Goal: Task Accomplishment & Management: Manage account settings

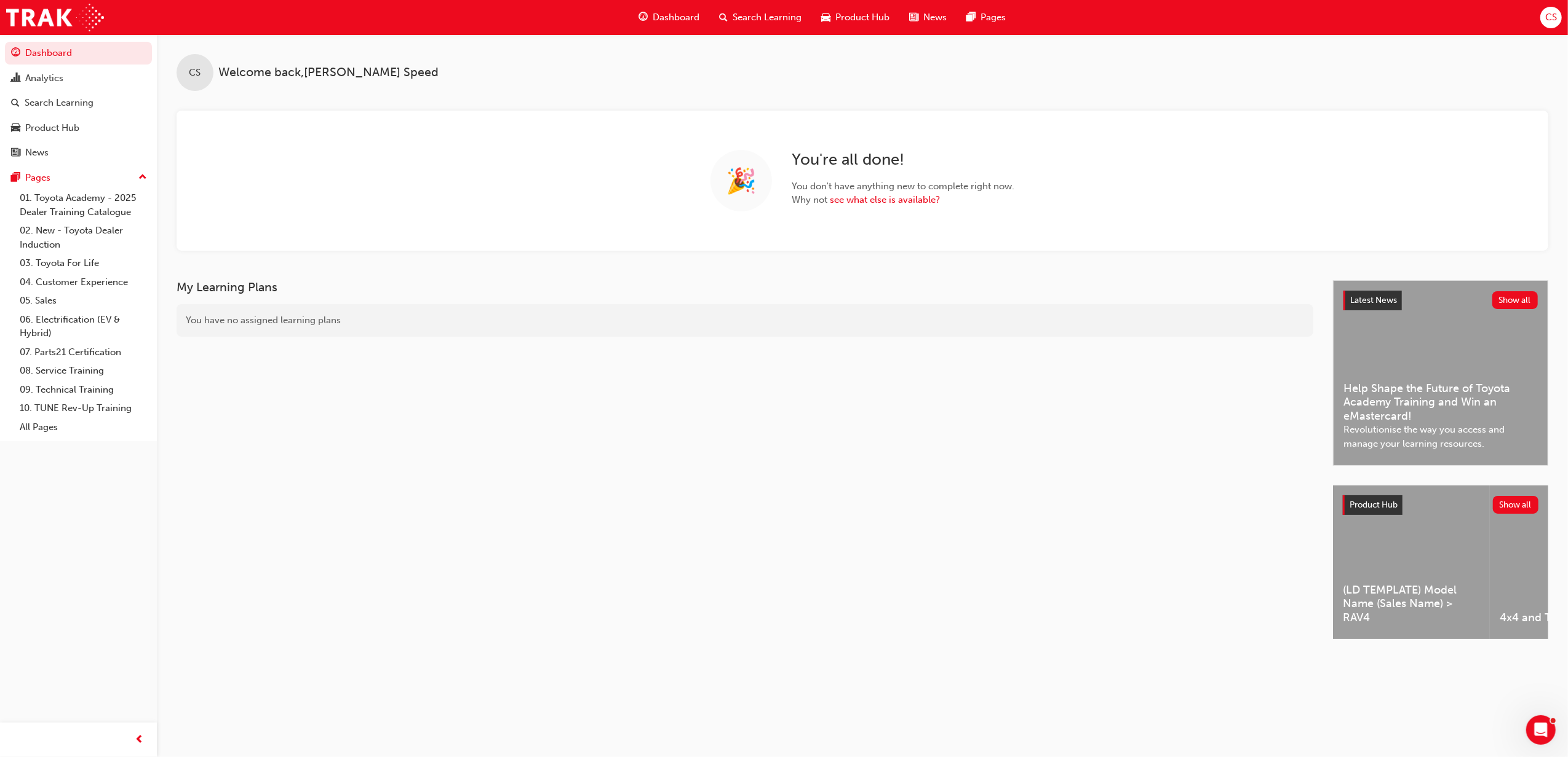
click at [756, 13] on span "Search Learning" at bounding box center [766, 17] width 69 height 15
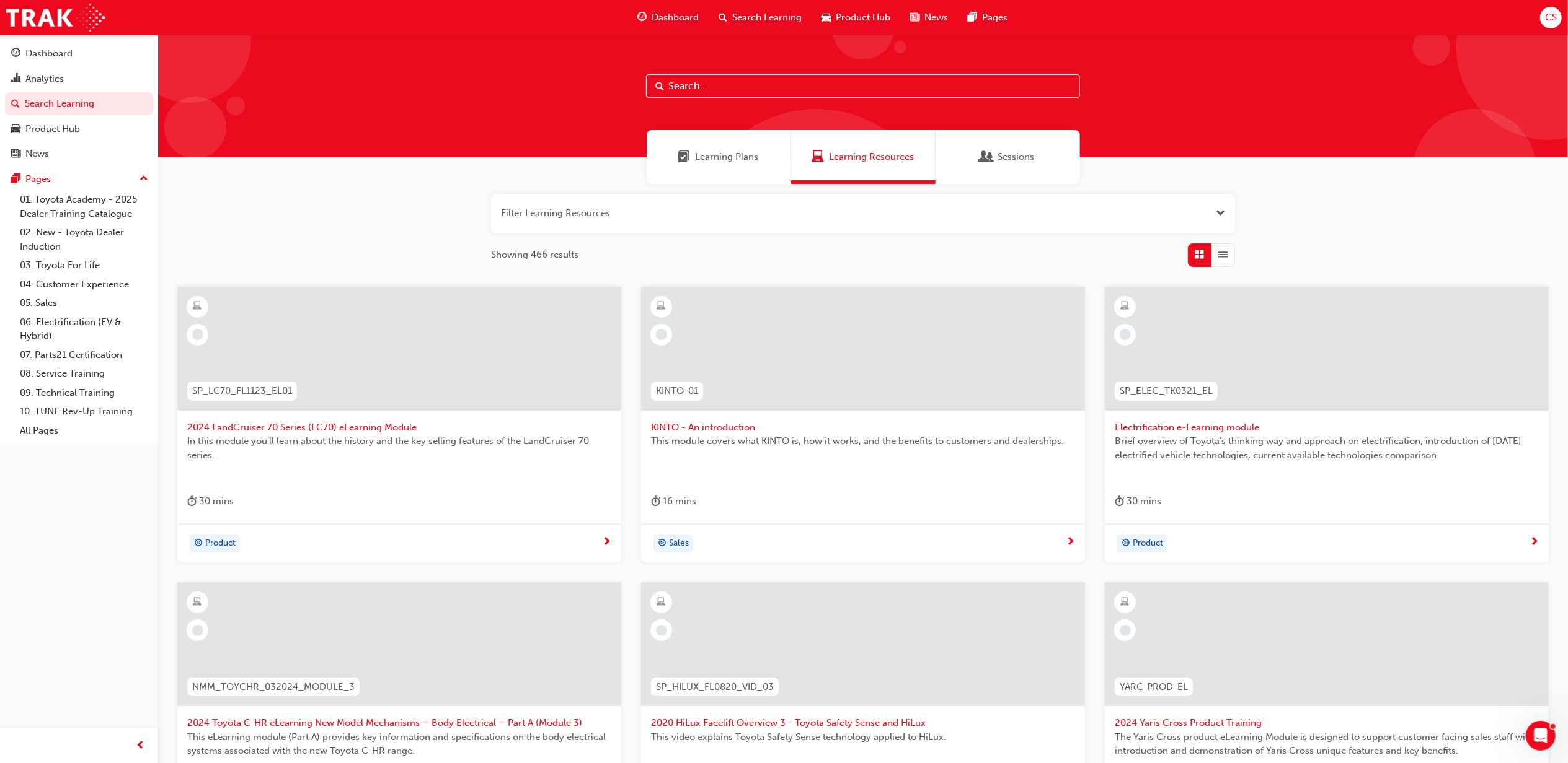
click at [807, 81] on input "text" at bounding box center [863, 86] width 434 height 23
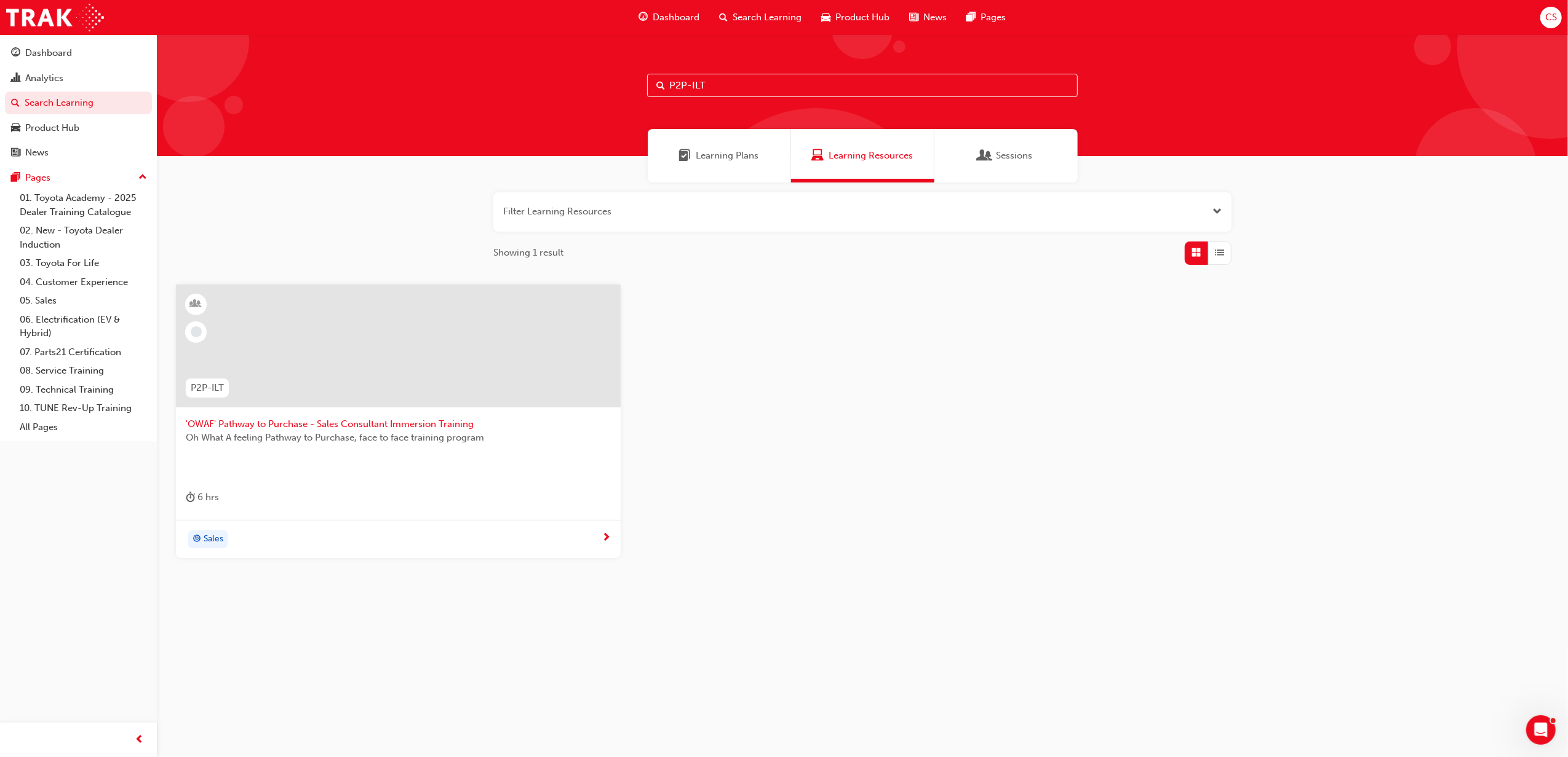
type input "P2P-ILT"
click at [333, 420] on span "'OWAF' Pathway to Purchase - Sales Consultant Immersion Training" at bounding box center [398, 424] width 425 height 15
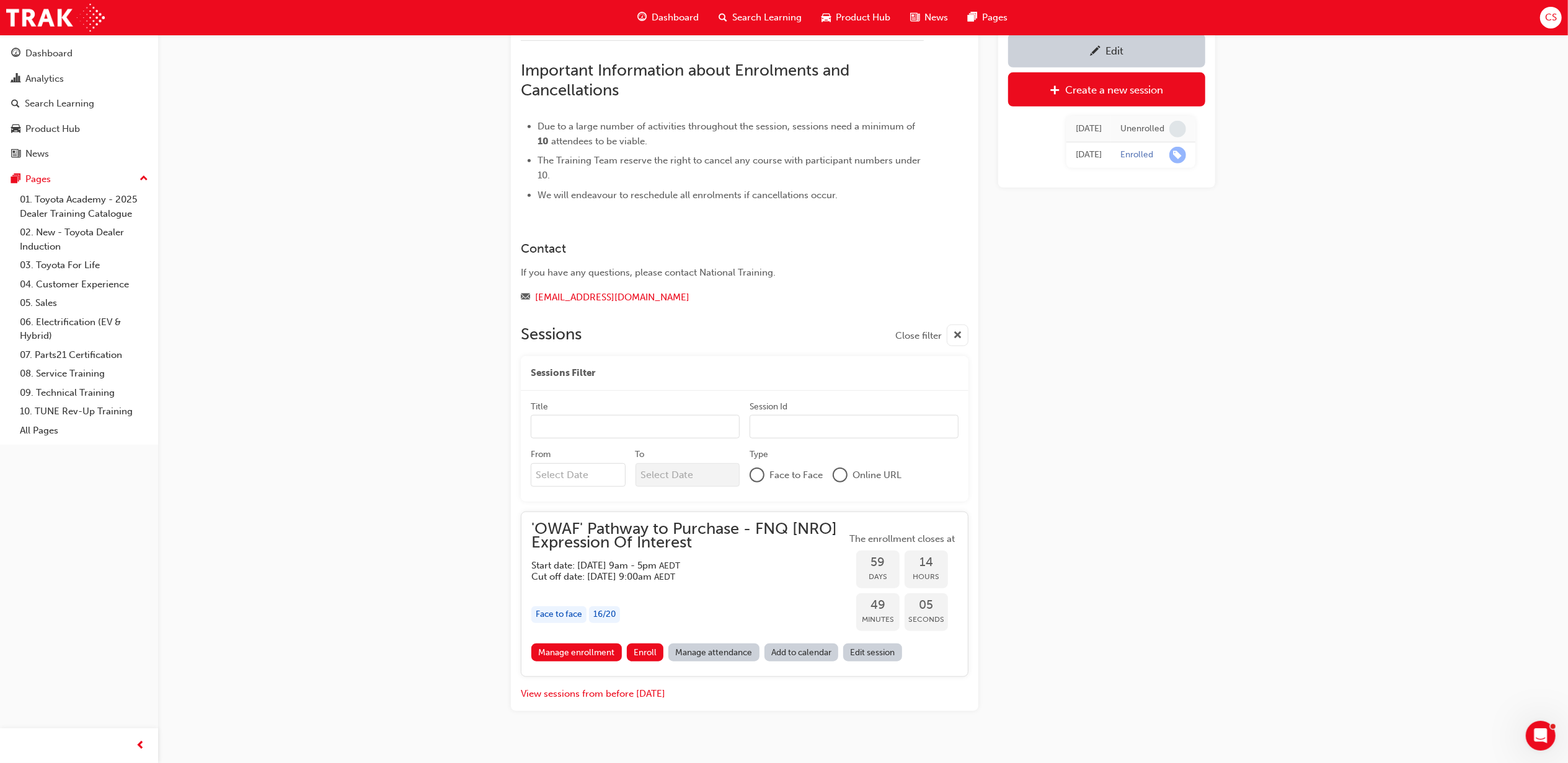
scroll to position [843, 0]
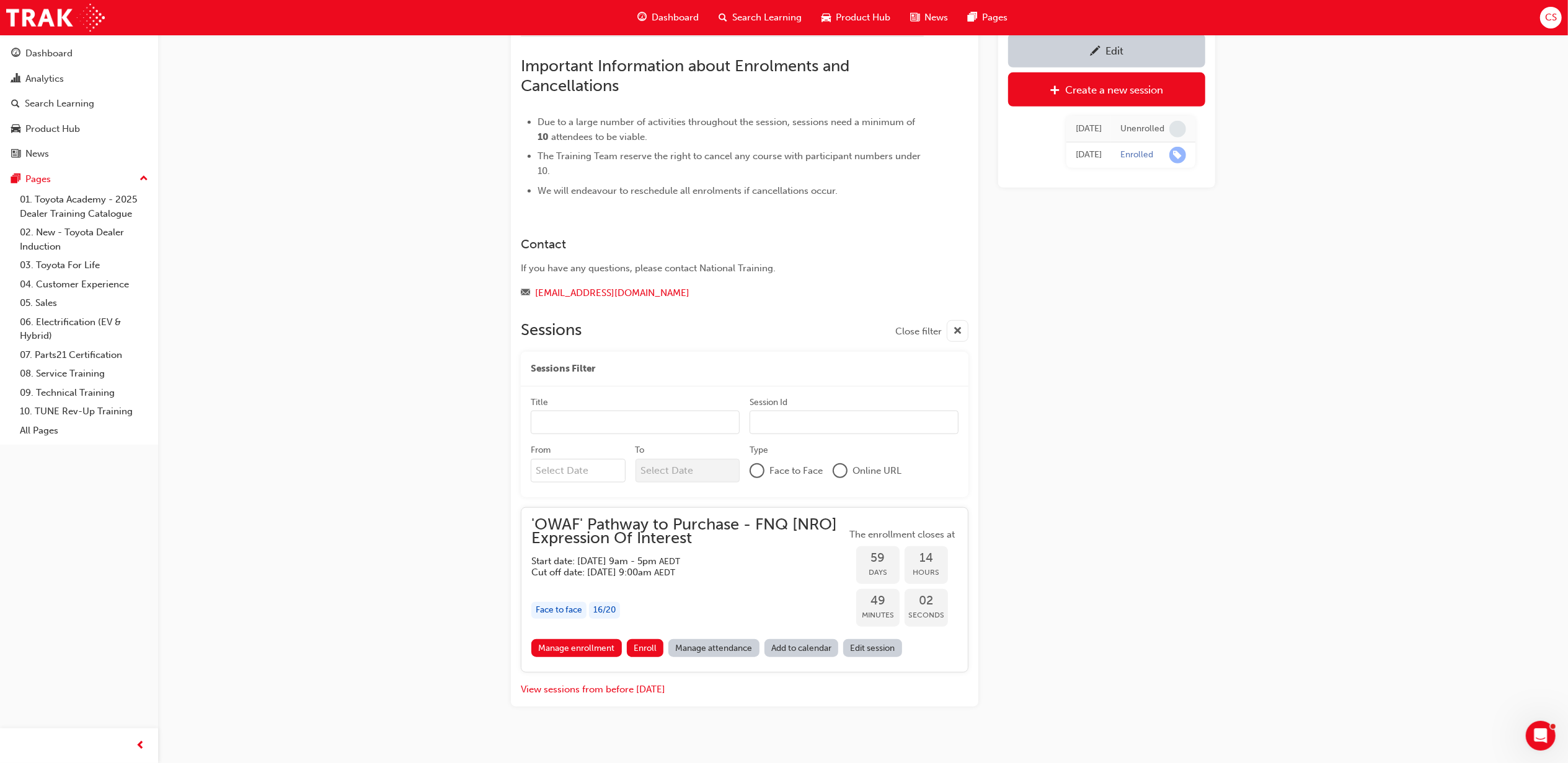
click at [1127, 62] on link "Edit" at bounding box center [1107, 50] width 197 height 34
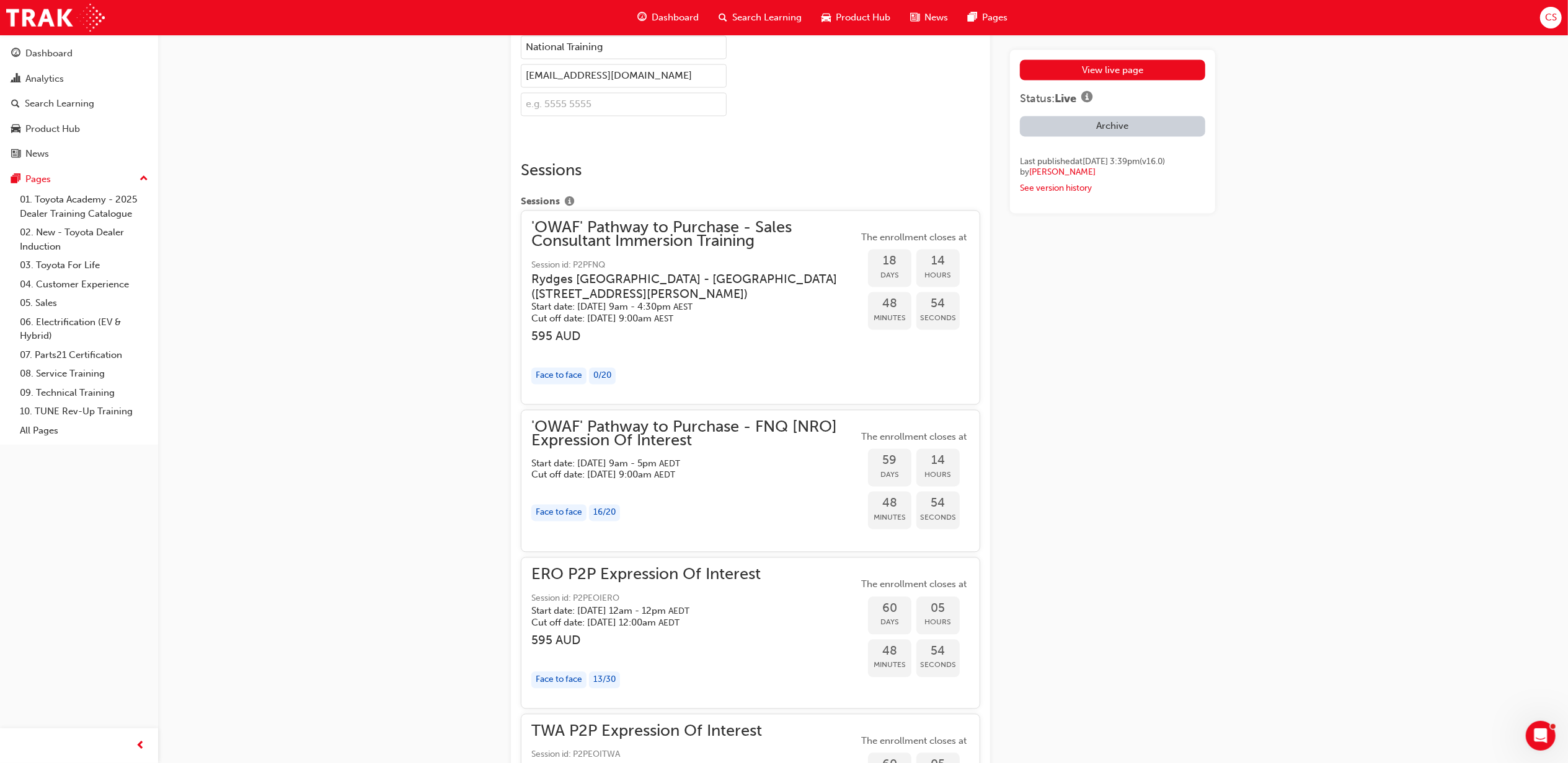
scroll to position [2313, 0]
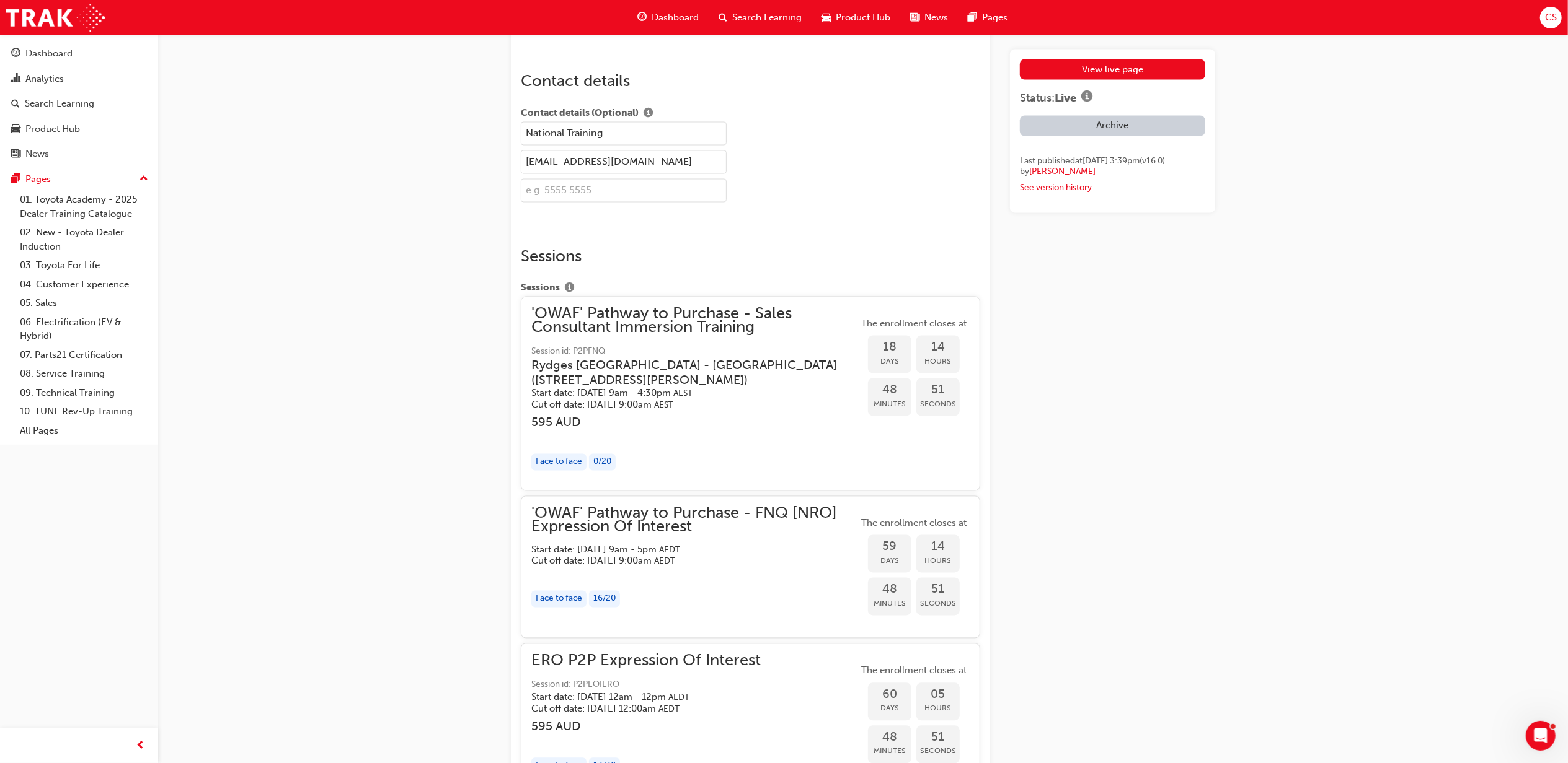
click at [754, 419] on h3 "595 AUD" at bounding box center [694, 422] width 327 height 15
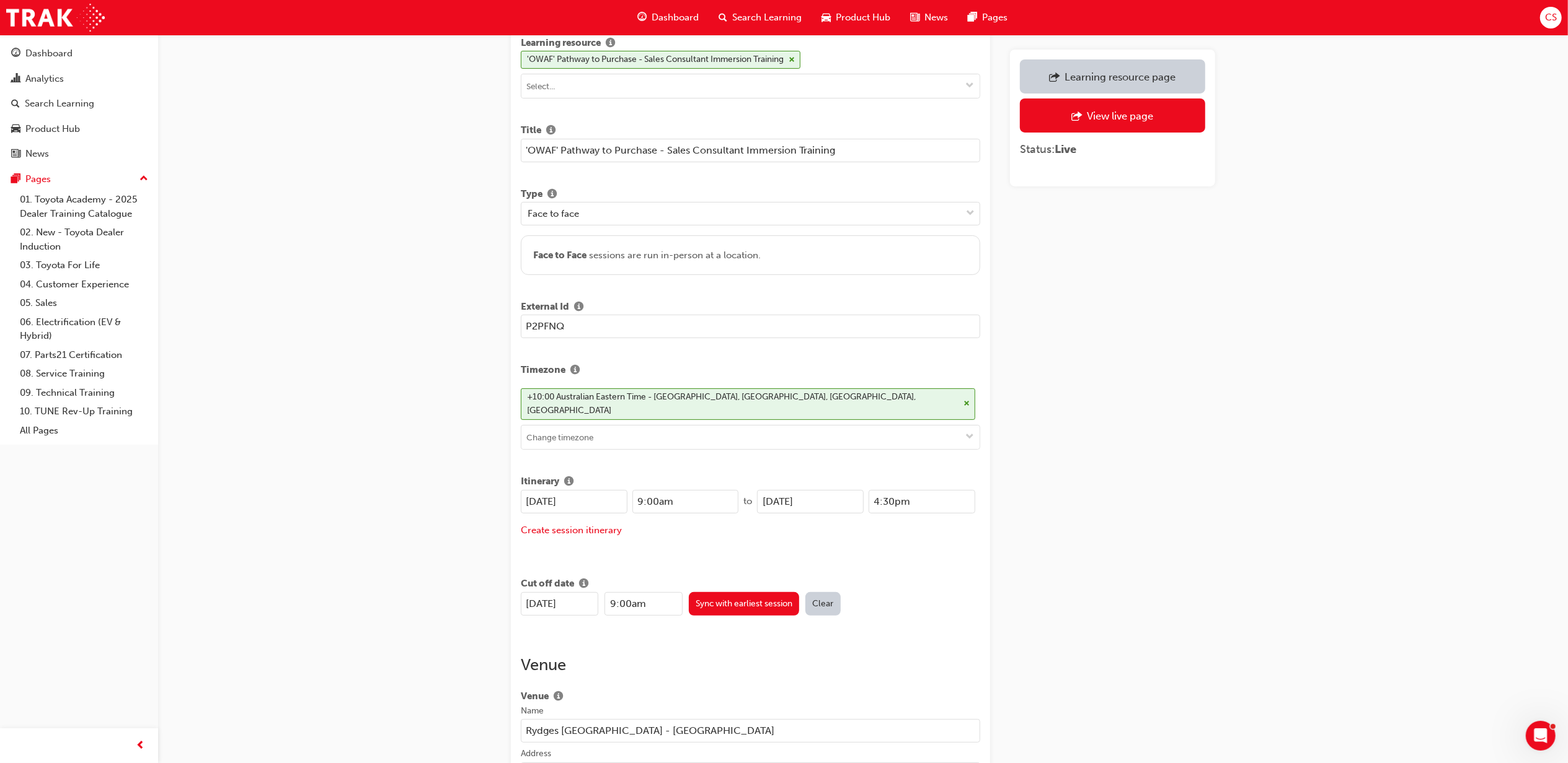
scroll to position [82, 0]
click at [536, 488] on input "[DATE]" at bounding box center [574, 500] width 106 height 23
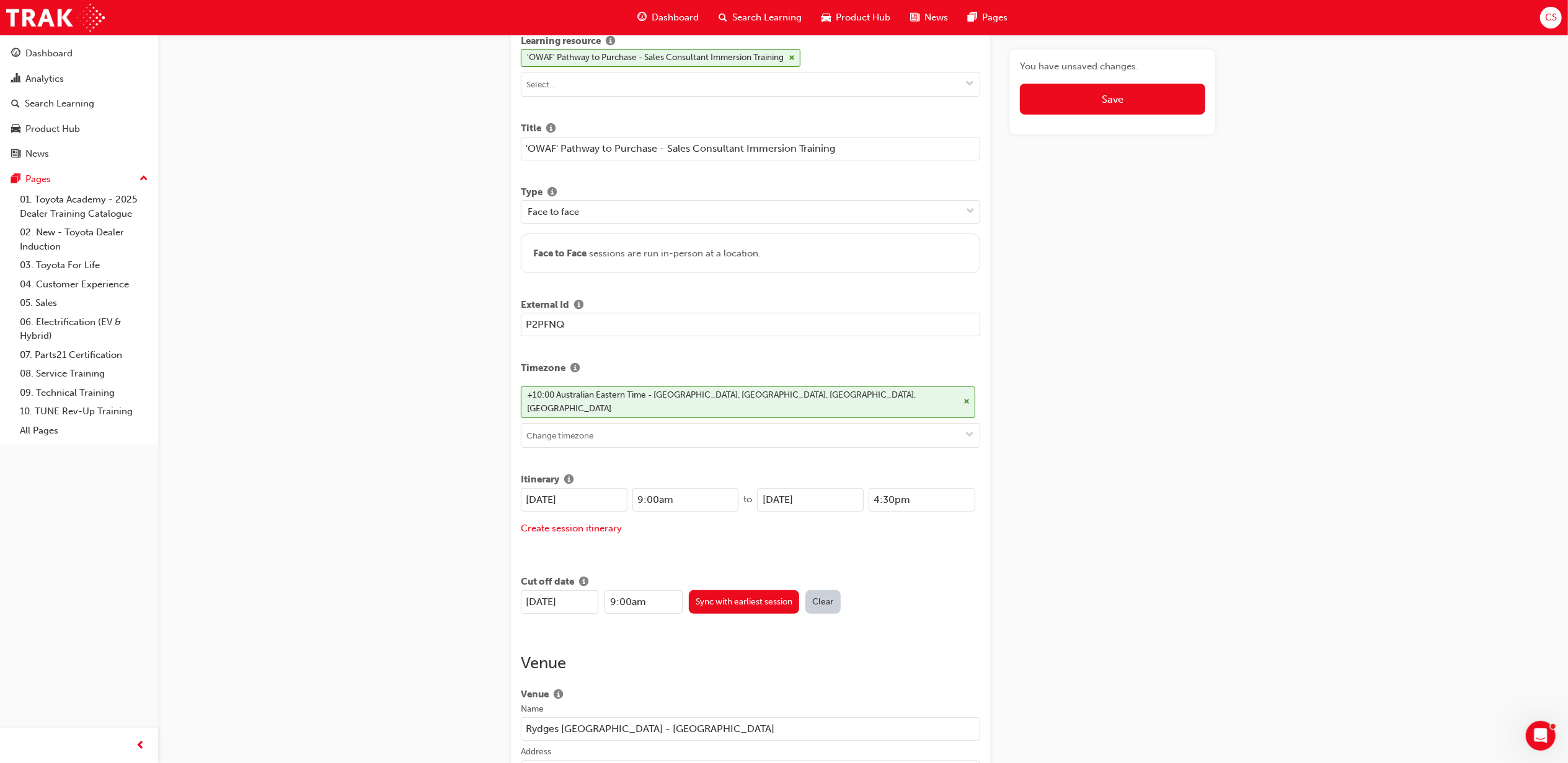
drag, startPoint x: 600, startPoint y: 481, endPoint x: 516, endPoint y: 482, distance: 84.0
type input "[DATE]"
drag, startPoint x: 821, startPoint y: 487, endPoint x: 747, endPoint y: 492, distance: 74.2
click at [747, 492] on div "[DATE] 9:00am to [DATE] 4:30pm" at bounding box center [749, 500] width 455 height 23
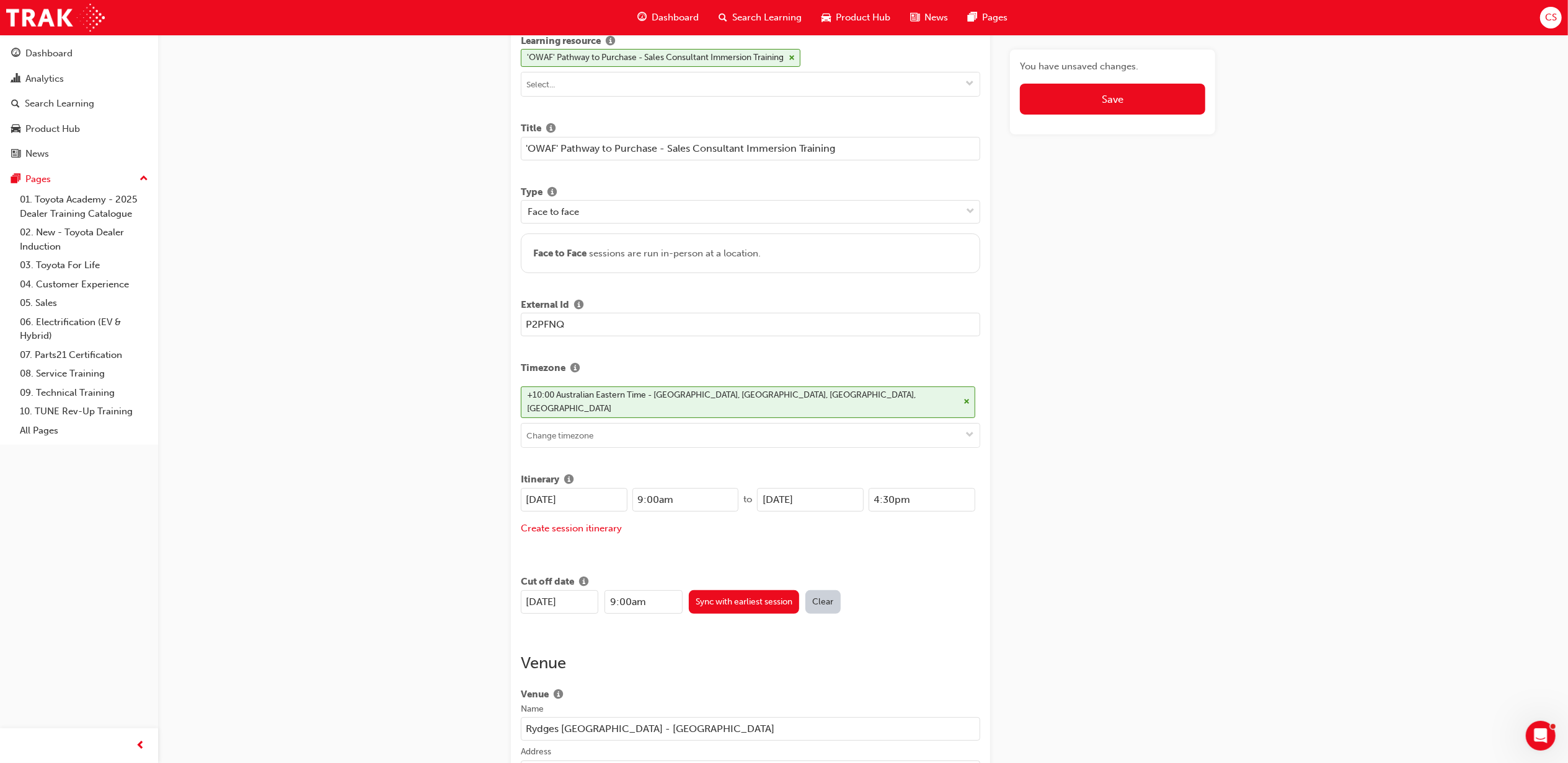
paste input "0/11"
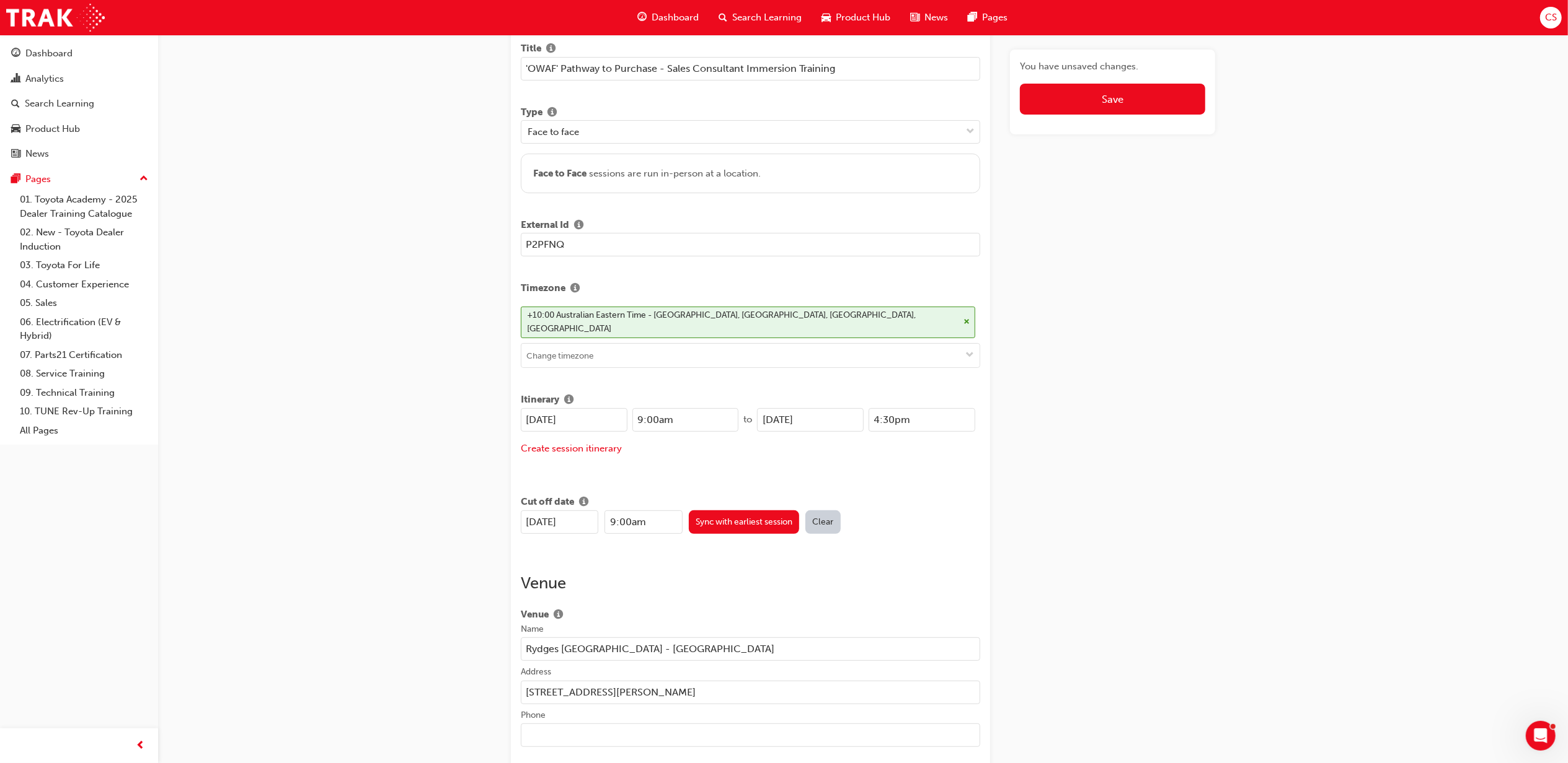
scroll to position [165, 0]
type input "[DATE]"
click at [536, 508] on input "[DATE]" at bounding box center [559, 520] width 77 height 23
drag, startPoint x: 526, startPoint y: 505, endPoint x: 536, endPoint y: 503, distance: 10.2
click at [536, 508] on input "[DATE]" at bounding box center [559, 520] width 77 height 23
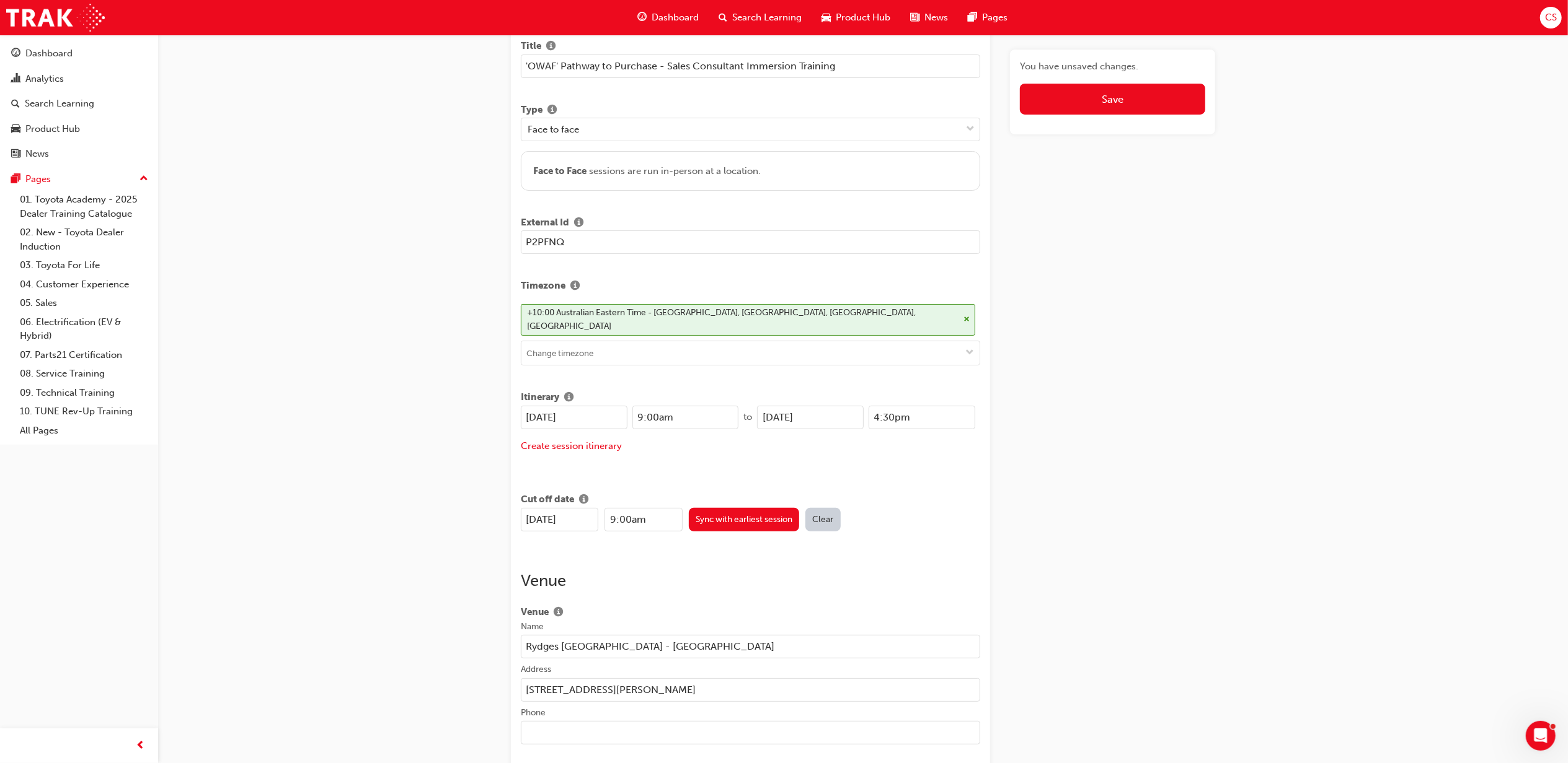
click at [536, 508] on input "[DATE]" at bounding box center [559, 520] width 77 height 23
type input "[DATE]"
click at [739, 635] on input "Rydges [GEOGRAPHIC_DATA] - [GEOGRAPHIC_DATA]" at bounding box center [751, 647] width 460 height 23
drag, startPoint x: 737, startPoint y: 630, endPoint x: 563, endPoint y: 616, distance: 174.6
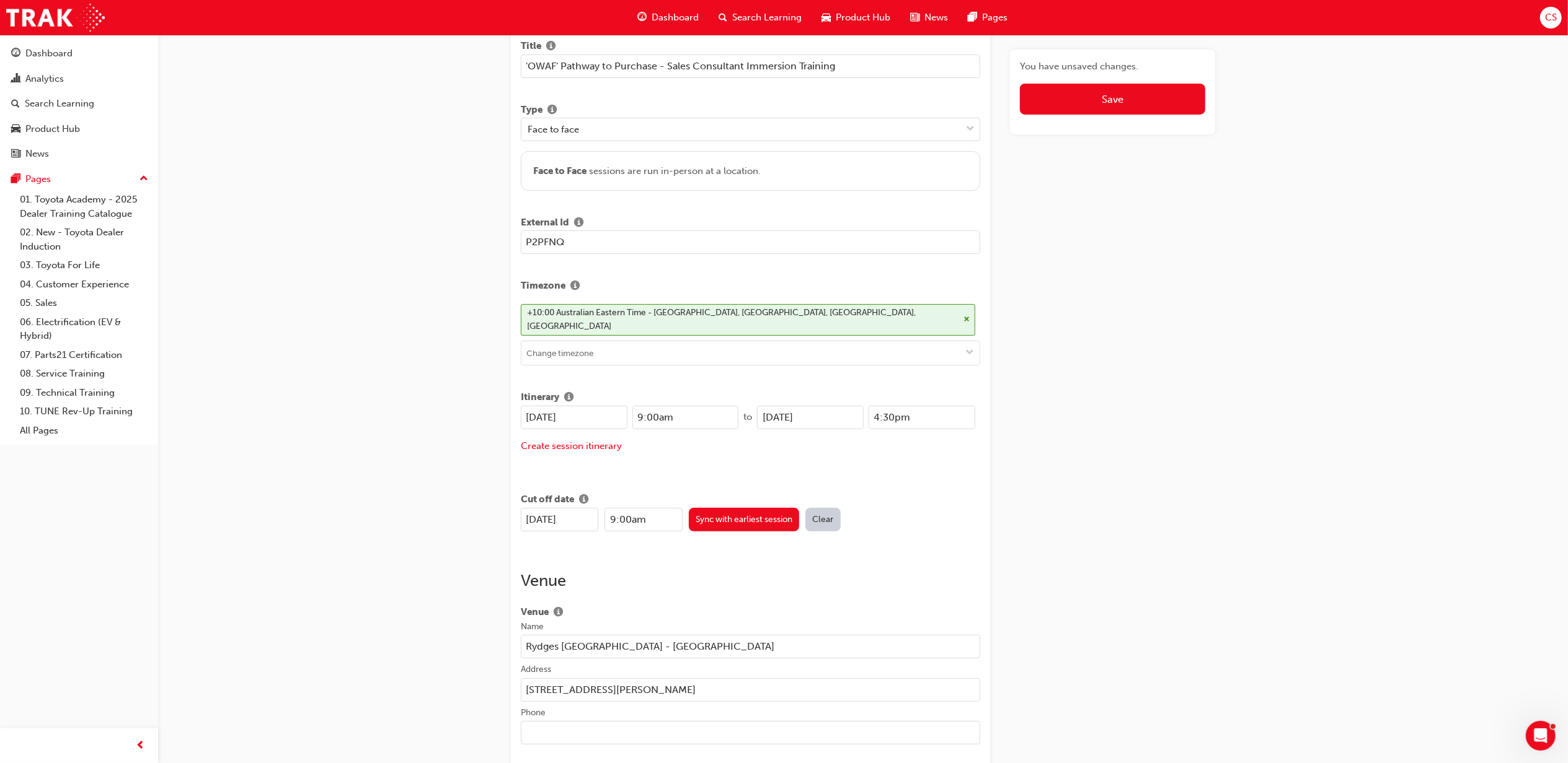
click at [563, 621] on label "Name [GEOGRAPHIC_DATA] [GEOGRAPHIC_DATA] - [GEOGRAPHIC_DATA]" at bounding box center [751, 639] width 460 height 38
drag, startPoint x: 591, startPoint y: 631, endPoint x: 501, endPoint y: 631, distance: 90.0
paste input "[GEOGRAPHIC_DATA]"
type input "Rydges [GEOGRAPHIC_DATA]"
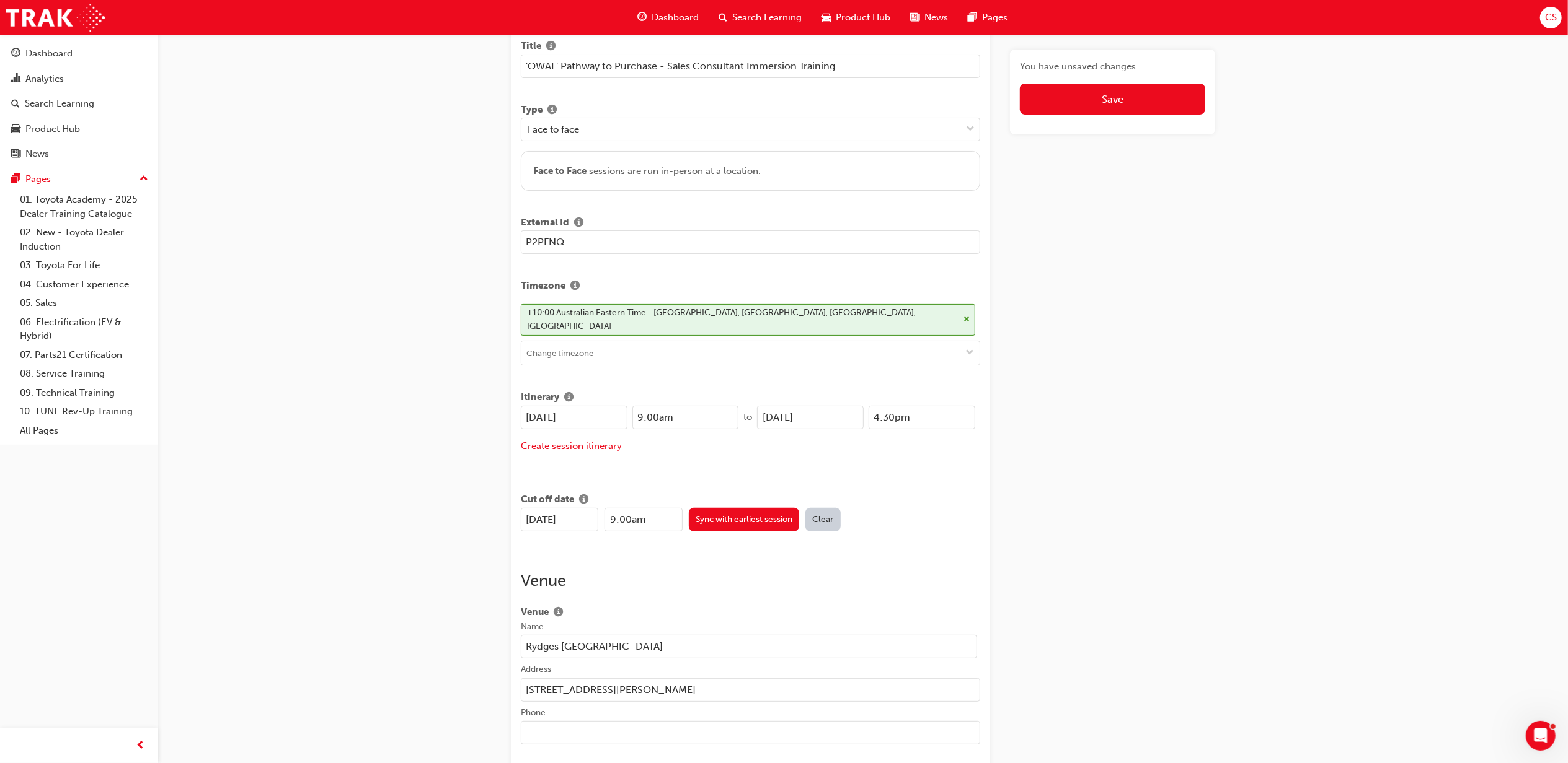
drag, startPoint x: 742, startPoint y: 665, endPoint x: 472, endPoint y: 663, distance: 270.0
paste input "09-[STREET_ADDRESS][PERSON_NAME]"
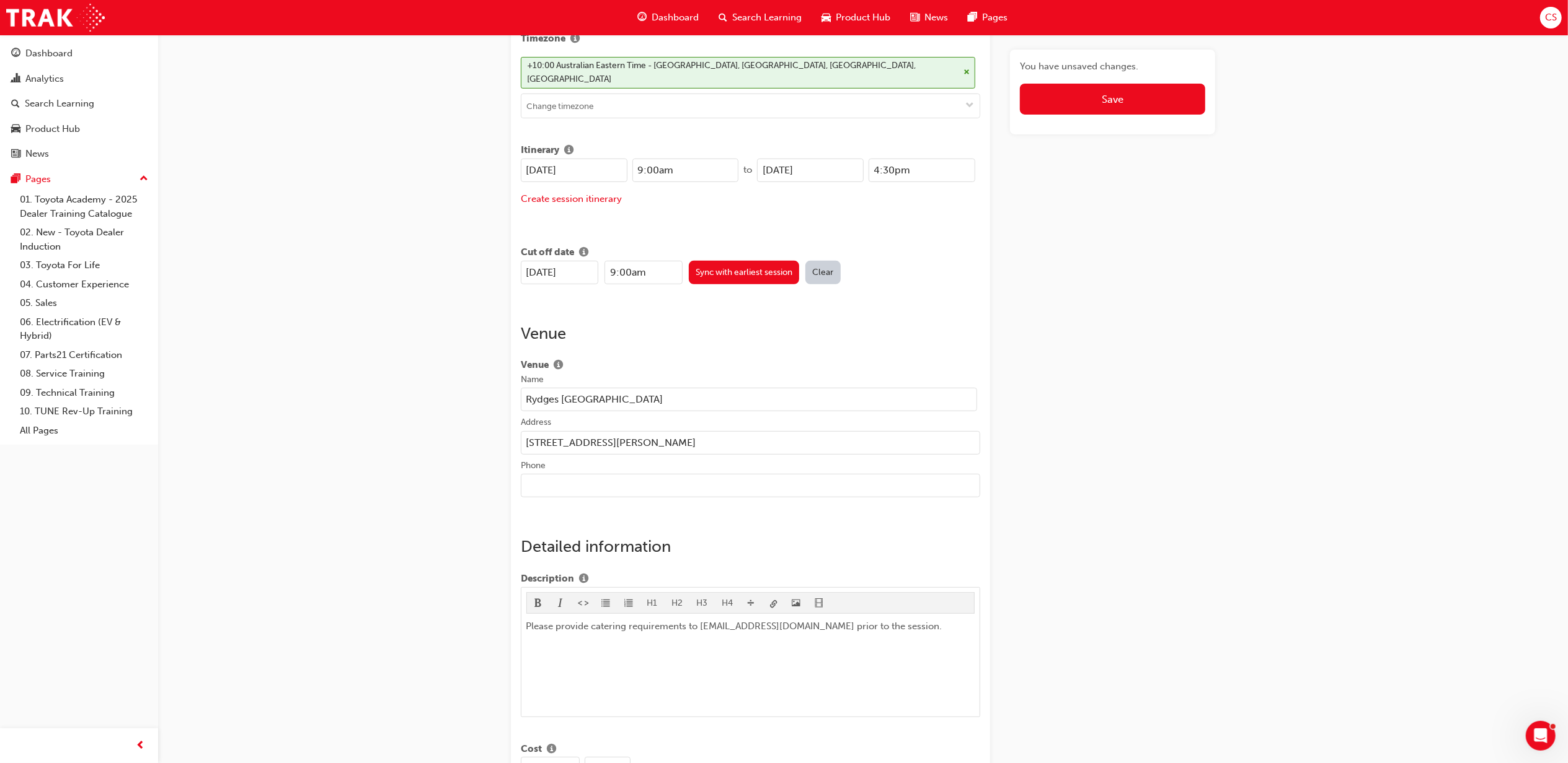
scroll to position [413, 0]
type input "[STREET_ADDRESS][PERSON_NAME]"
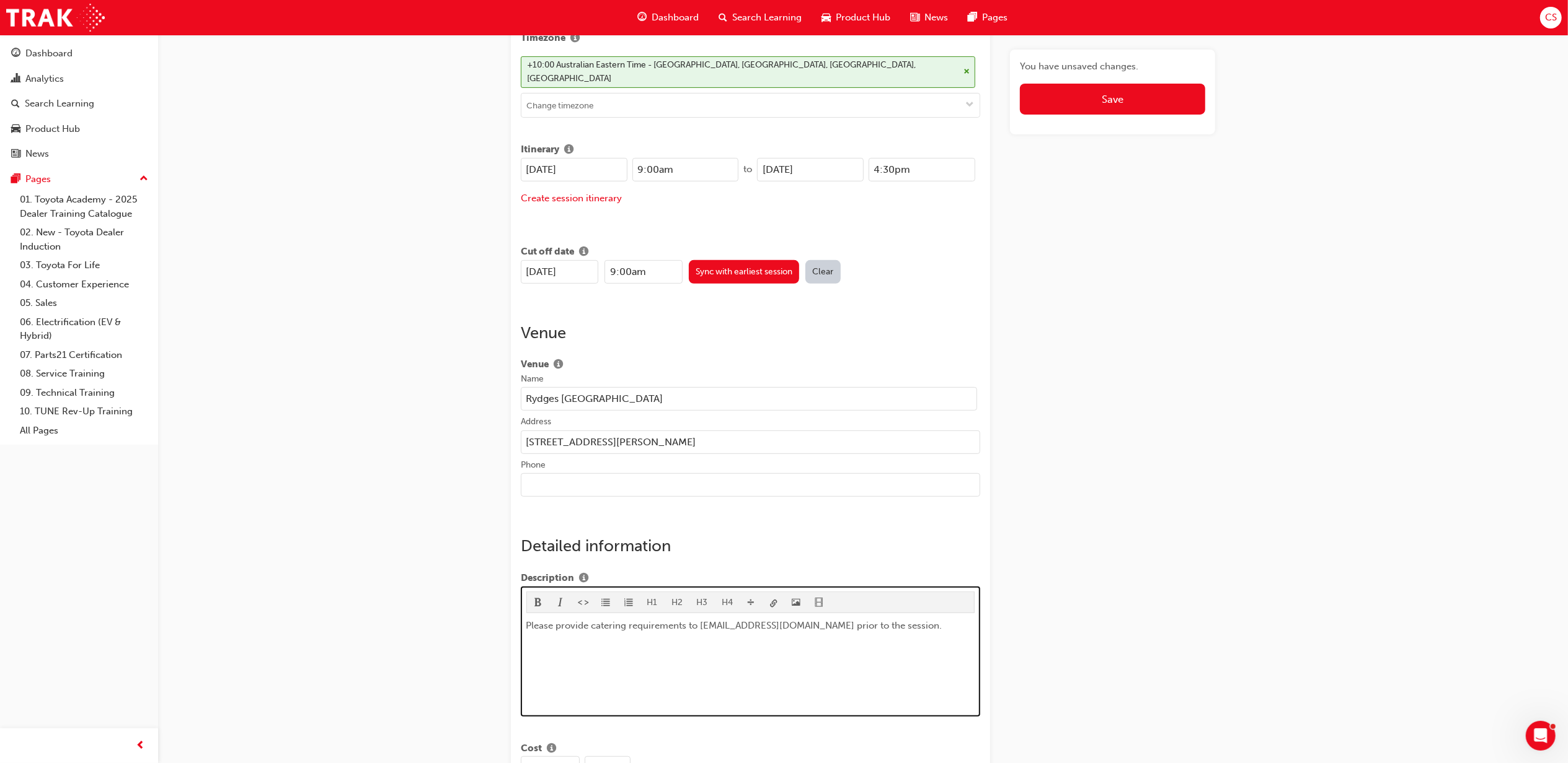
click at [708, 652] on div "Please provide catering requirements to [EMAIL_ADDRESS][DOMAIN_NAME] prior to t…" at bounding box center [751, 664] width 449 height 93
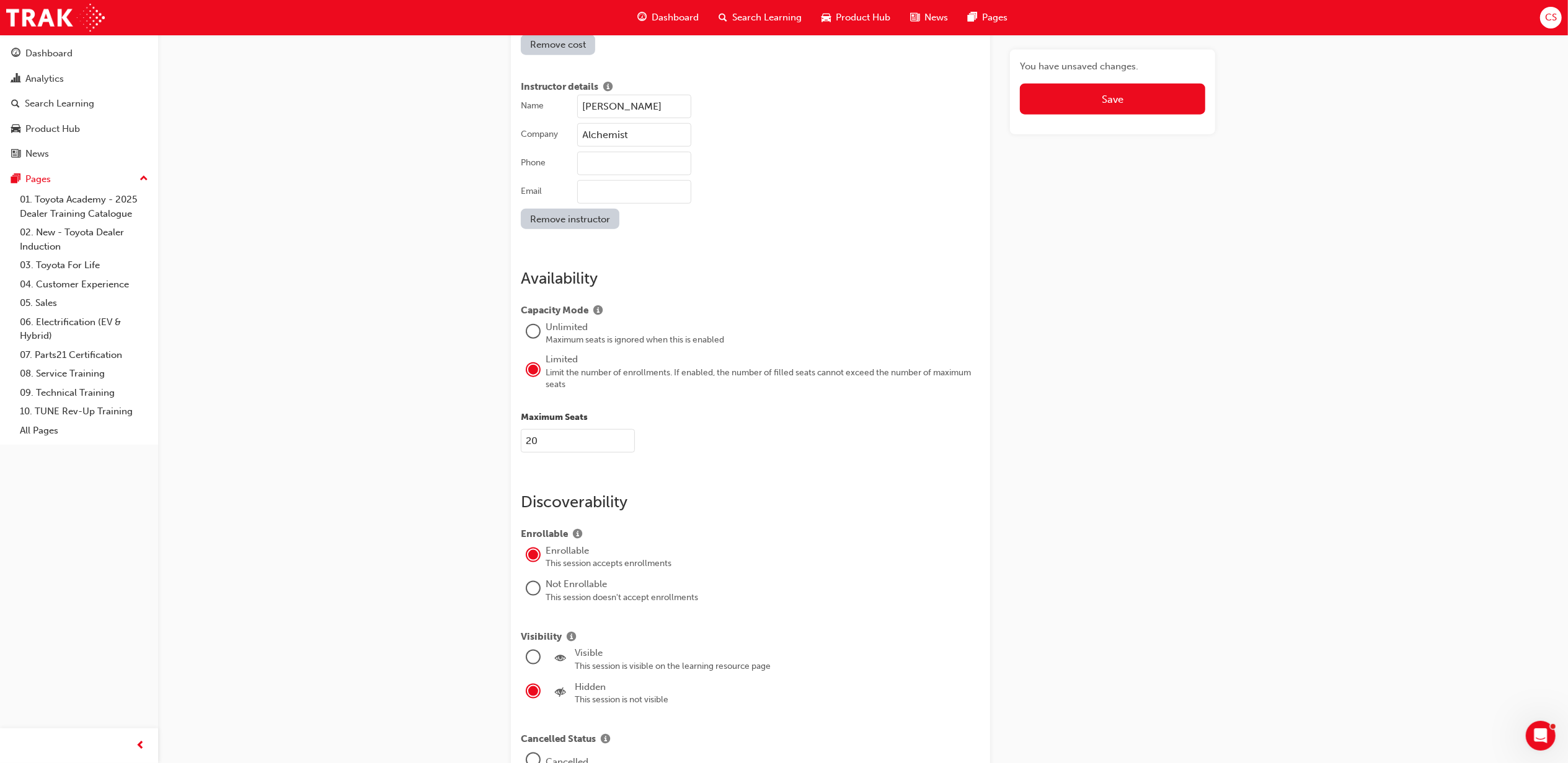
scroll to position [1322, 0]
click at [533, 650] on div at bounding box center [533, 656] width 13 height 13
click at [1154, 98] on button "Save" at bounding box center [1113, 100] width 186 height 31
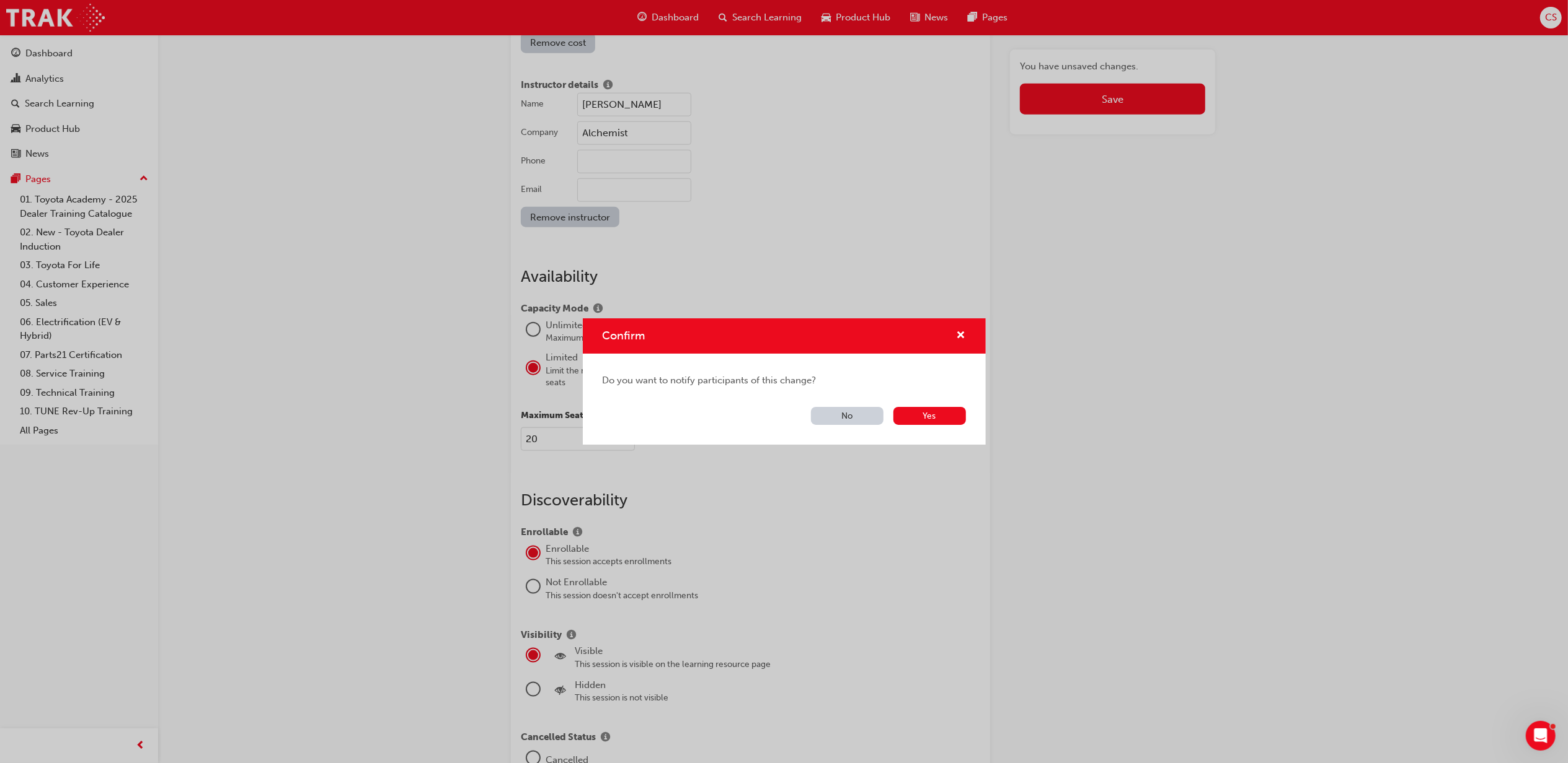
click at [861, 419] on button "No" at bounding box center [847, 416] width 72 height 18
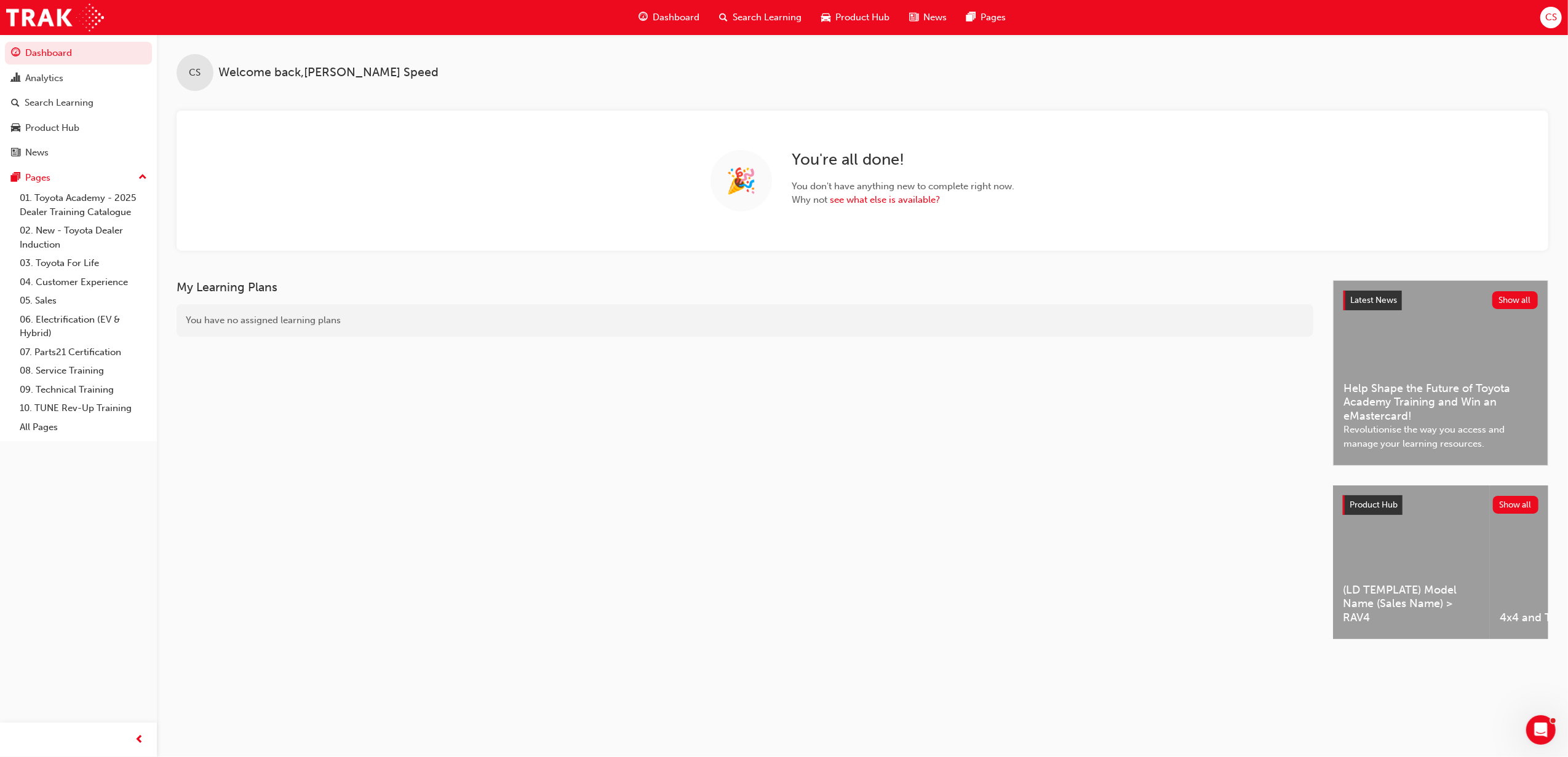
click at [745, 19] on span "Search Learning" at bounding box center [766, 17] width 69 height 15
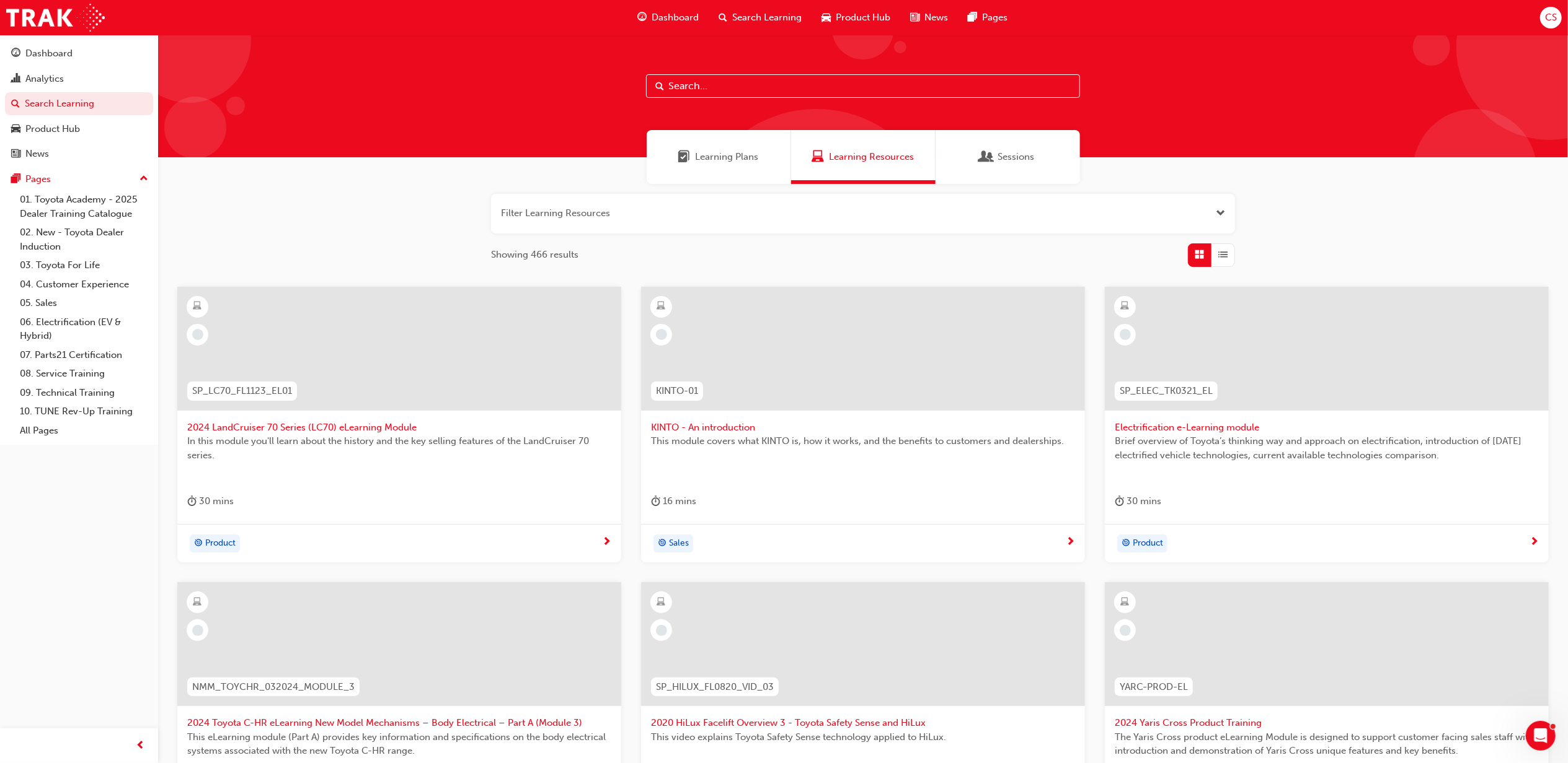
click at [787, 100] on div at bounding box center [863, 97] width 1410 height 123
click at [783, 79] on input "text" at bounding box center [863, 86] width 434 height 23
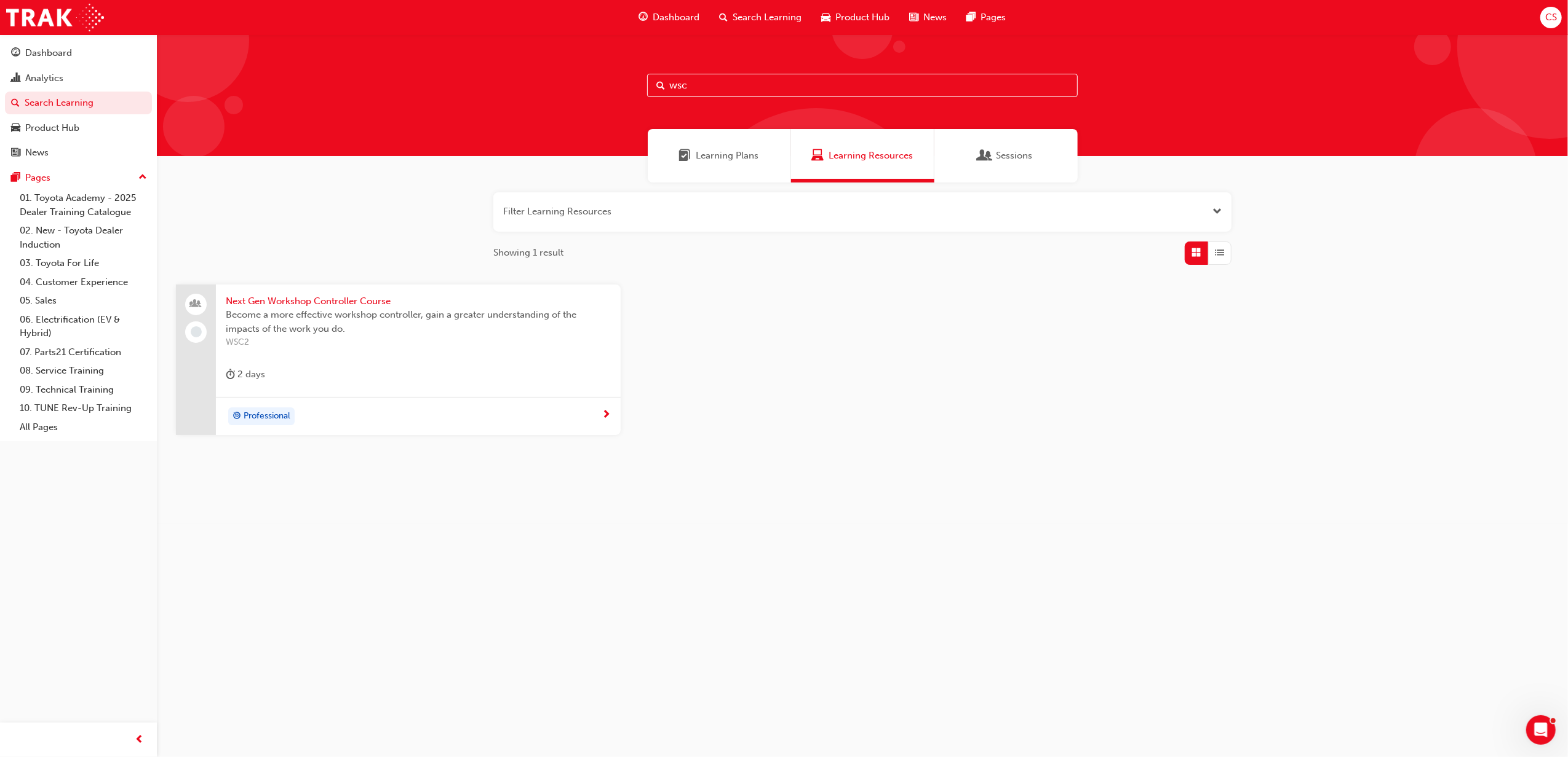
type input "wsc"
click at [292, 300] on span "Next Gen Workshop Controller Course" at bounding box center [418, 301] width 385 height 15
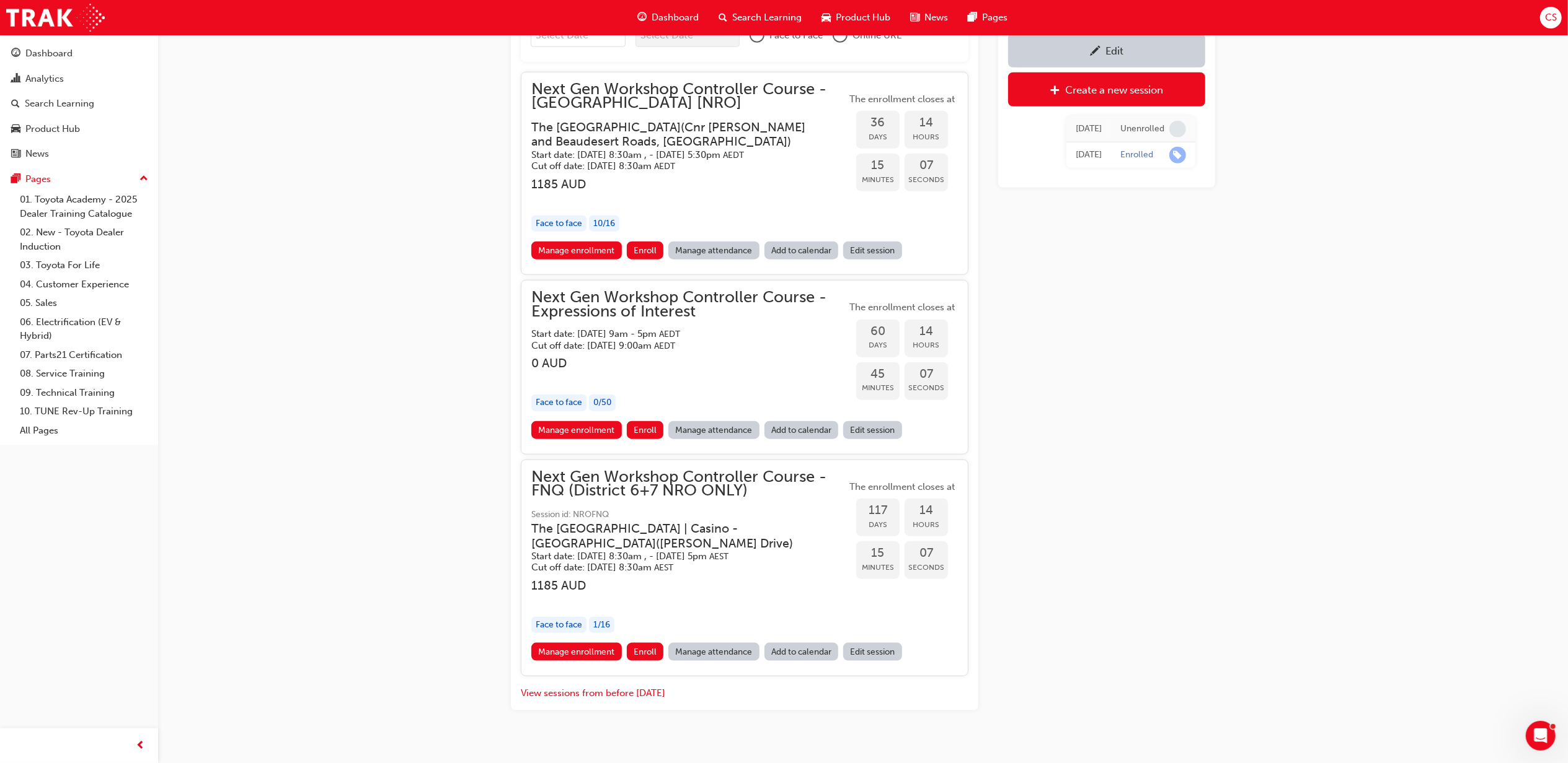
scroll to position [1144, 0]
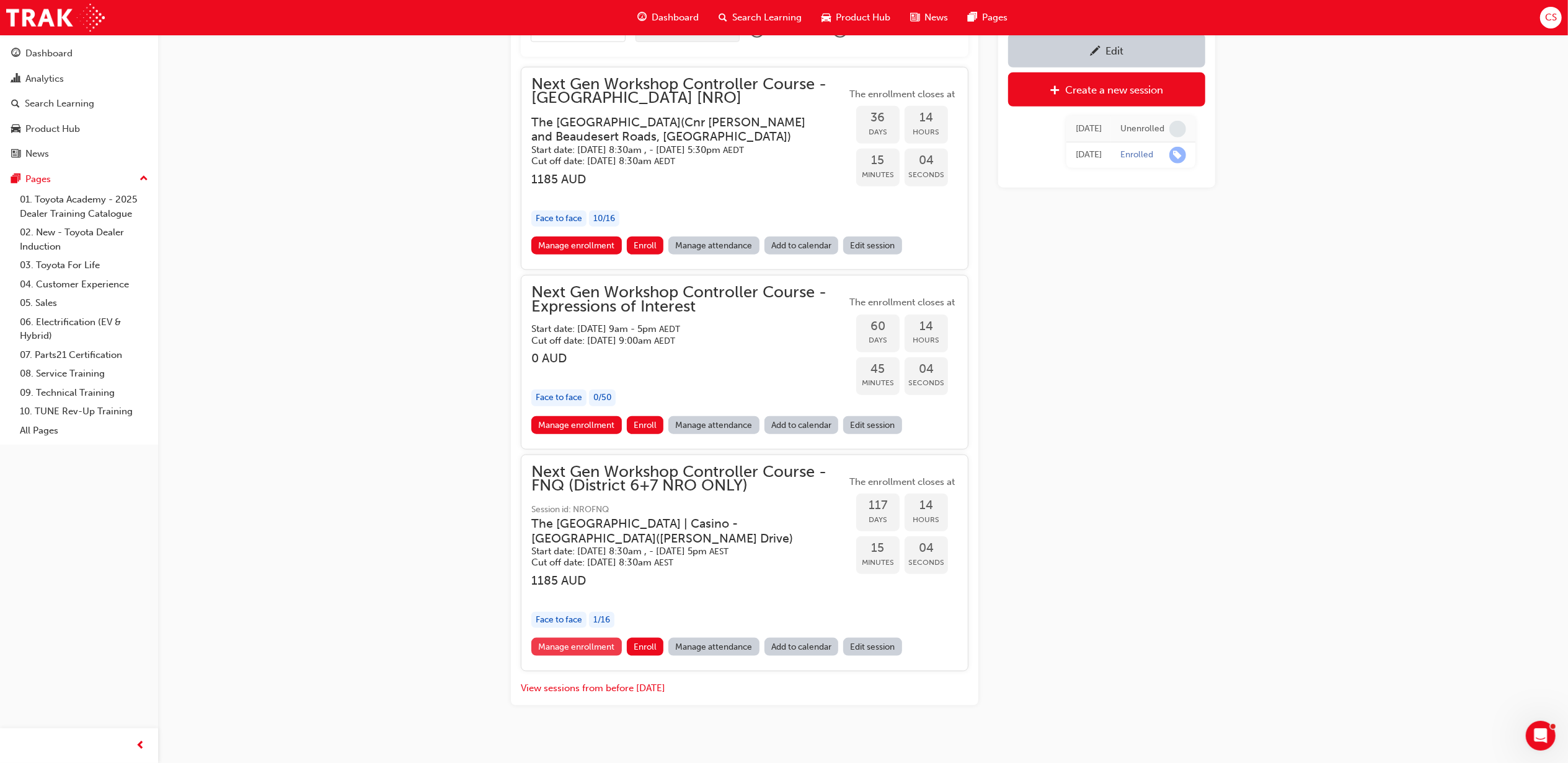
click at [574, 657] on link "Manage enrollment" at bounding box center [576, 647] width 91 height 18
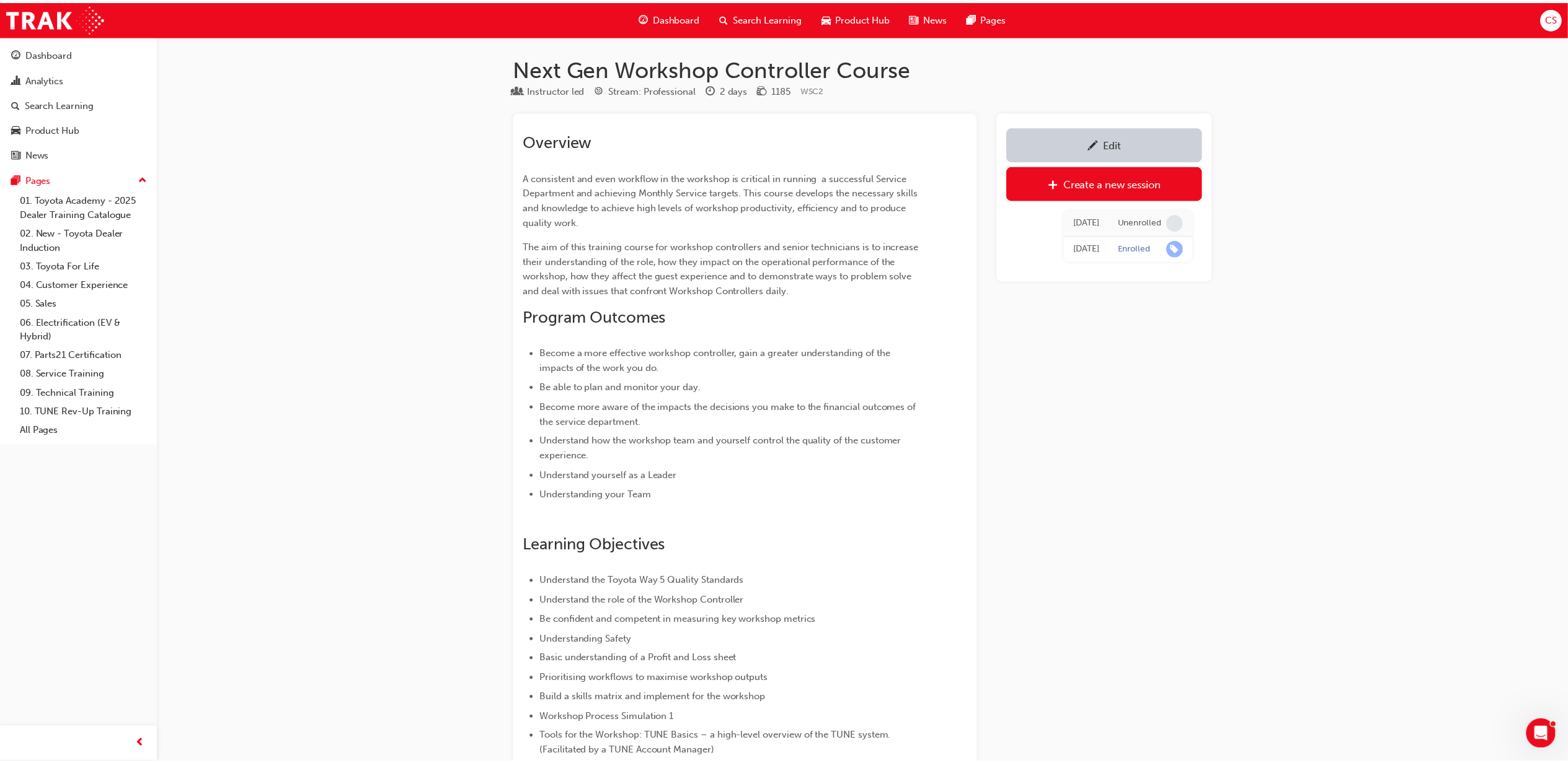
scroll to position [1144, 0]
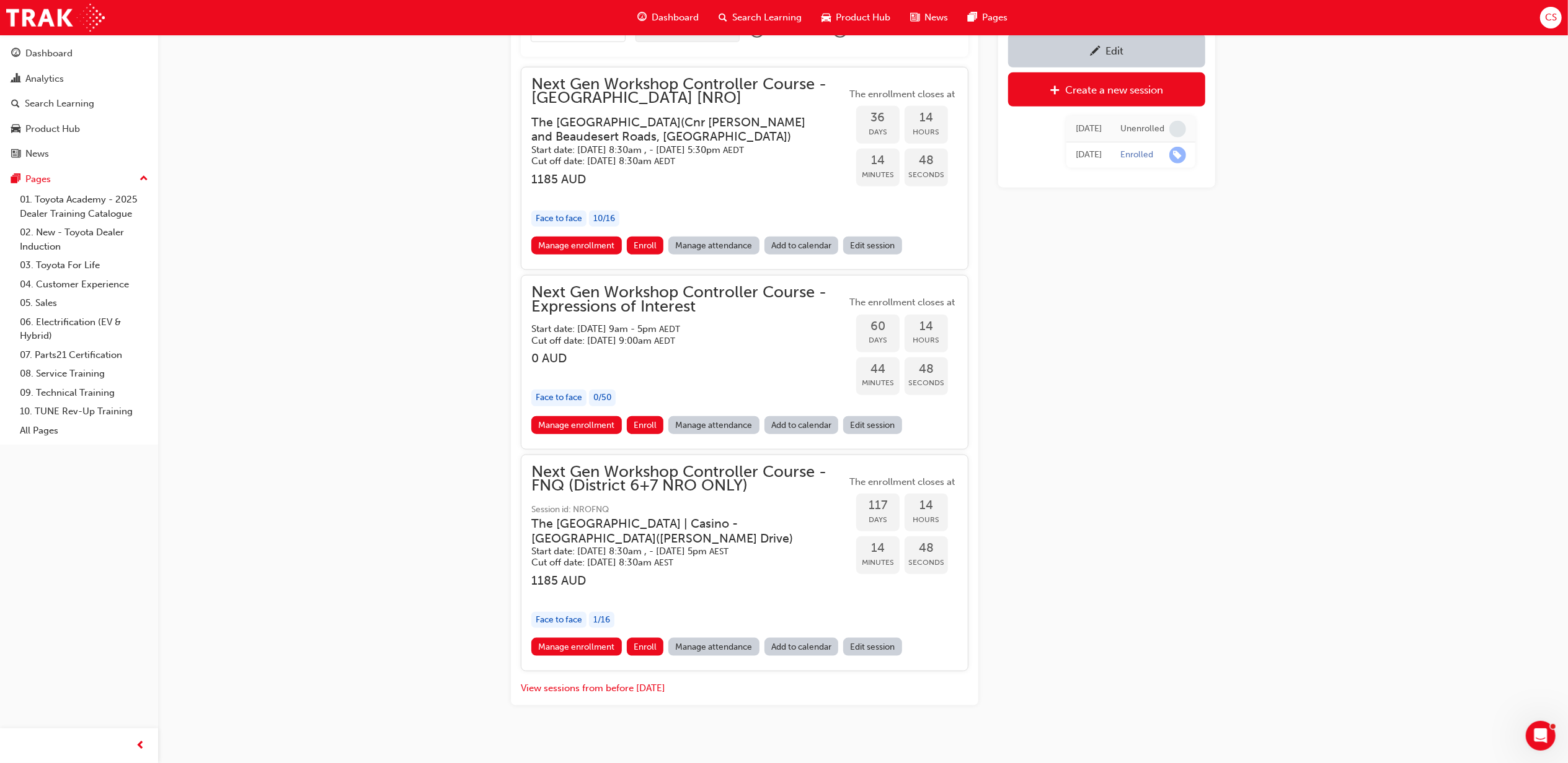
click at [861, 657] on link "Edit session" at bounding box center [873, 647] width 59 height 18
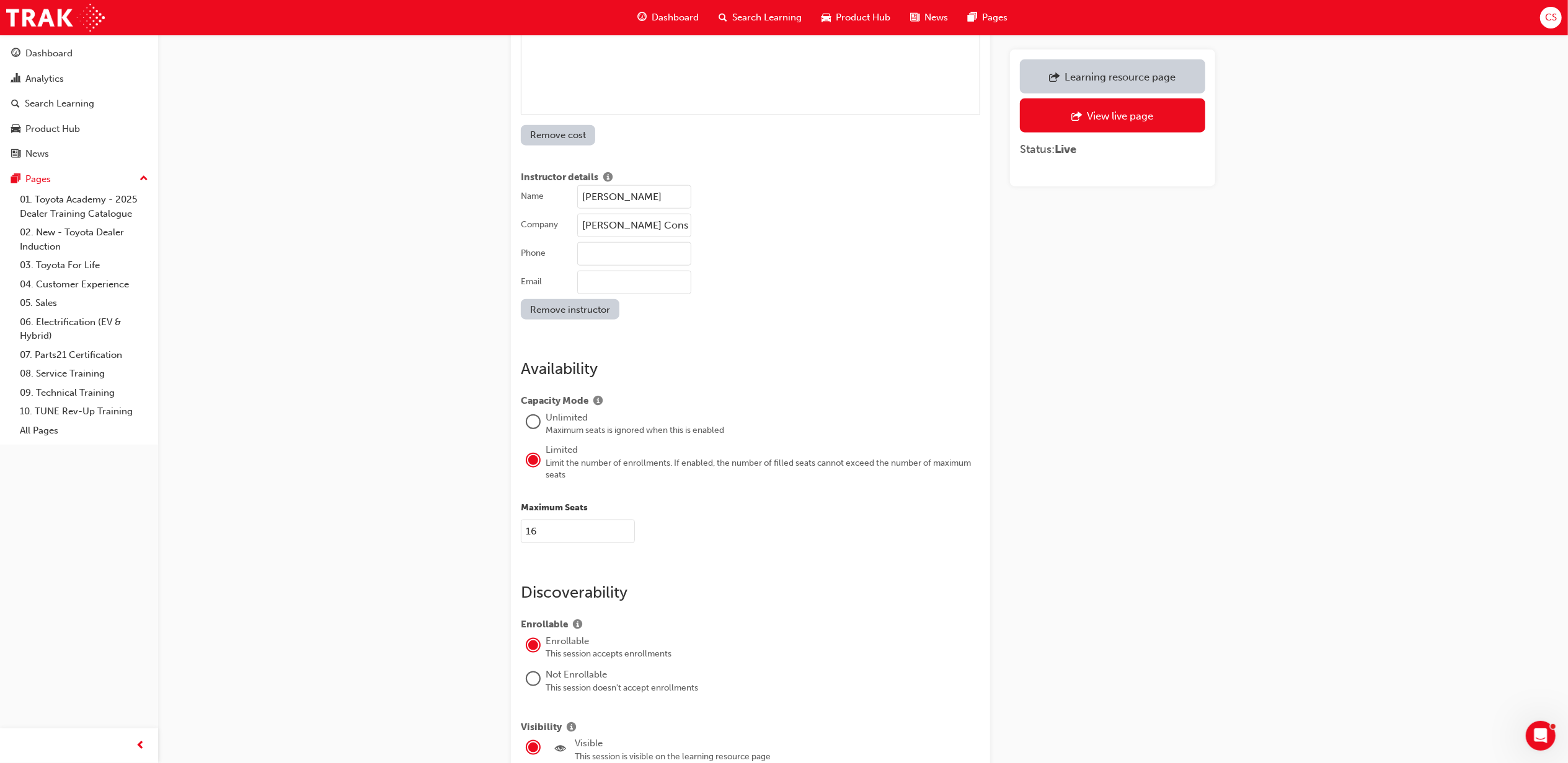
scroll to position [1239, 0]
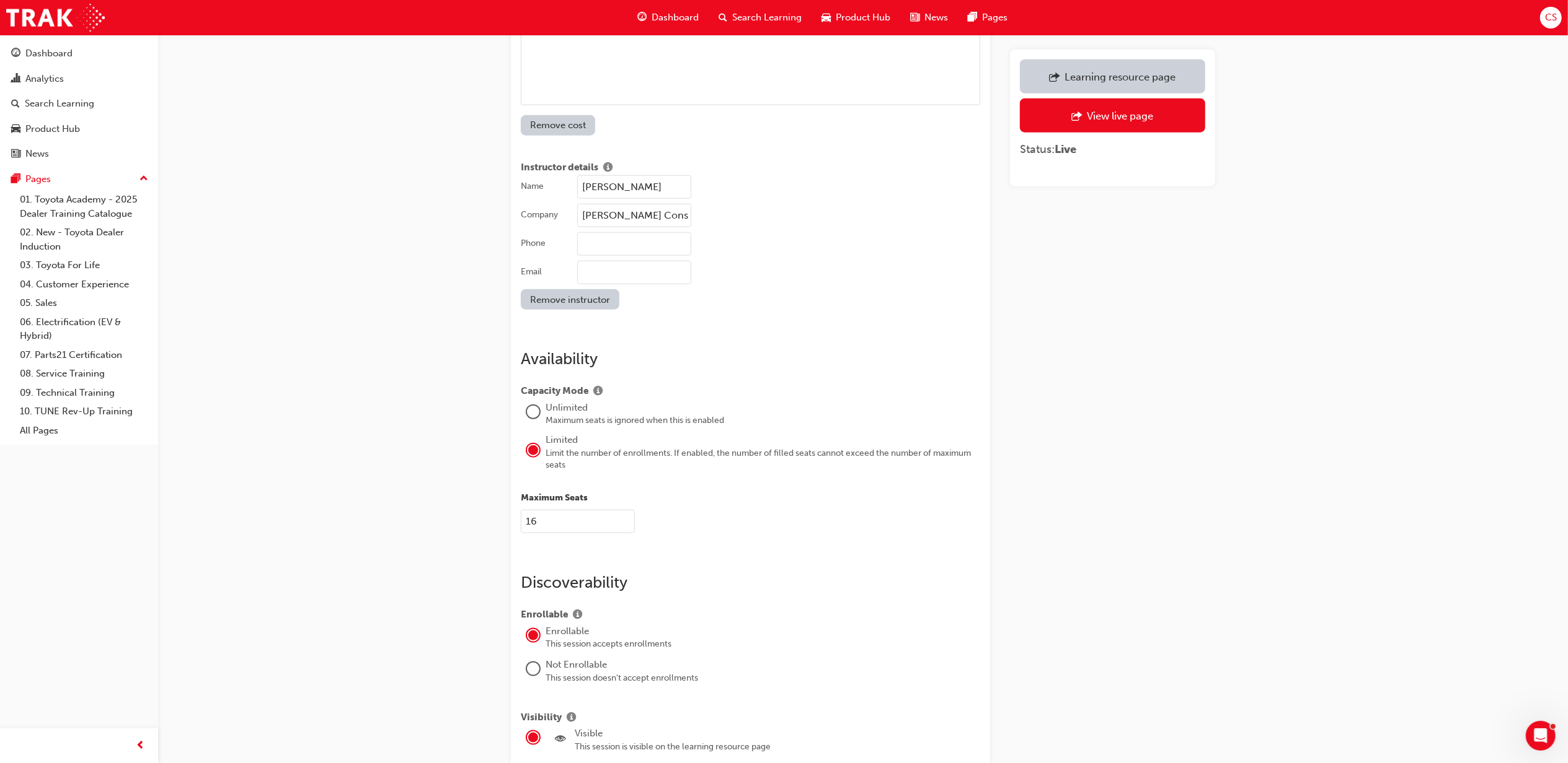
click at [571, 510] on input "16" at bounding box center [578, 522] width 114 height 23
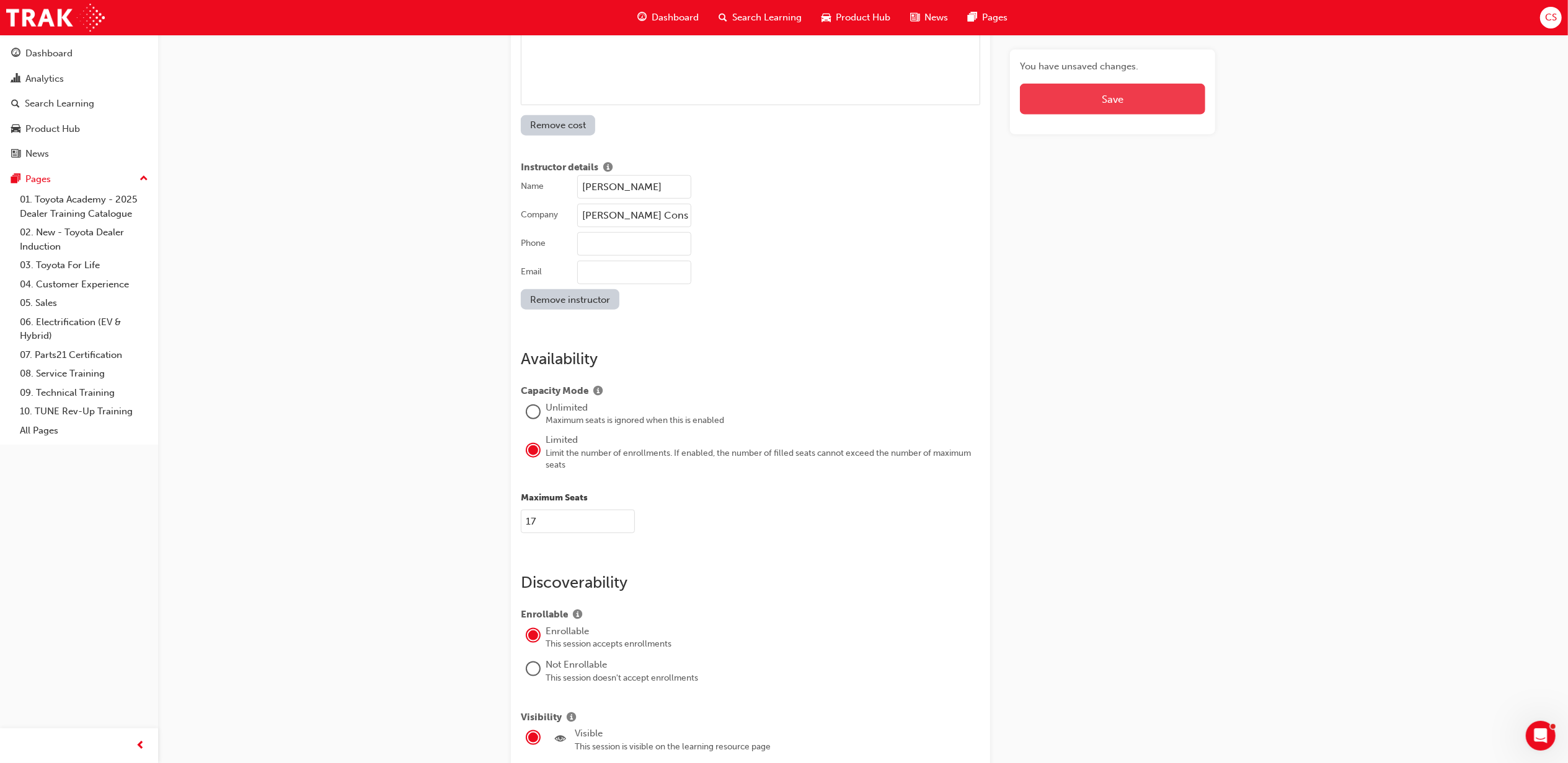
type input "17"
click at [1144, 100] on button "Save" at bounding box center [1113, 100] width 186 height 31
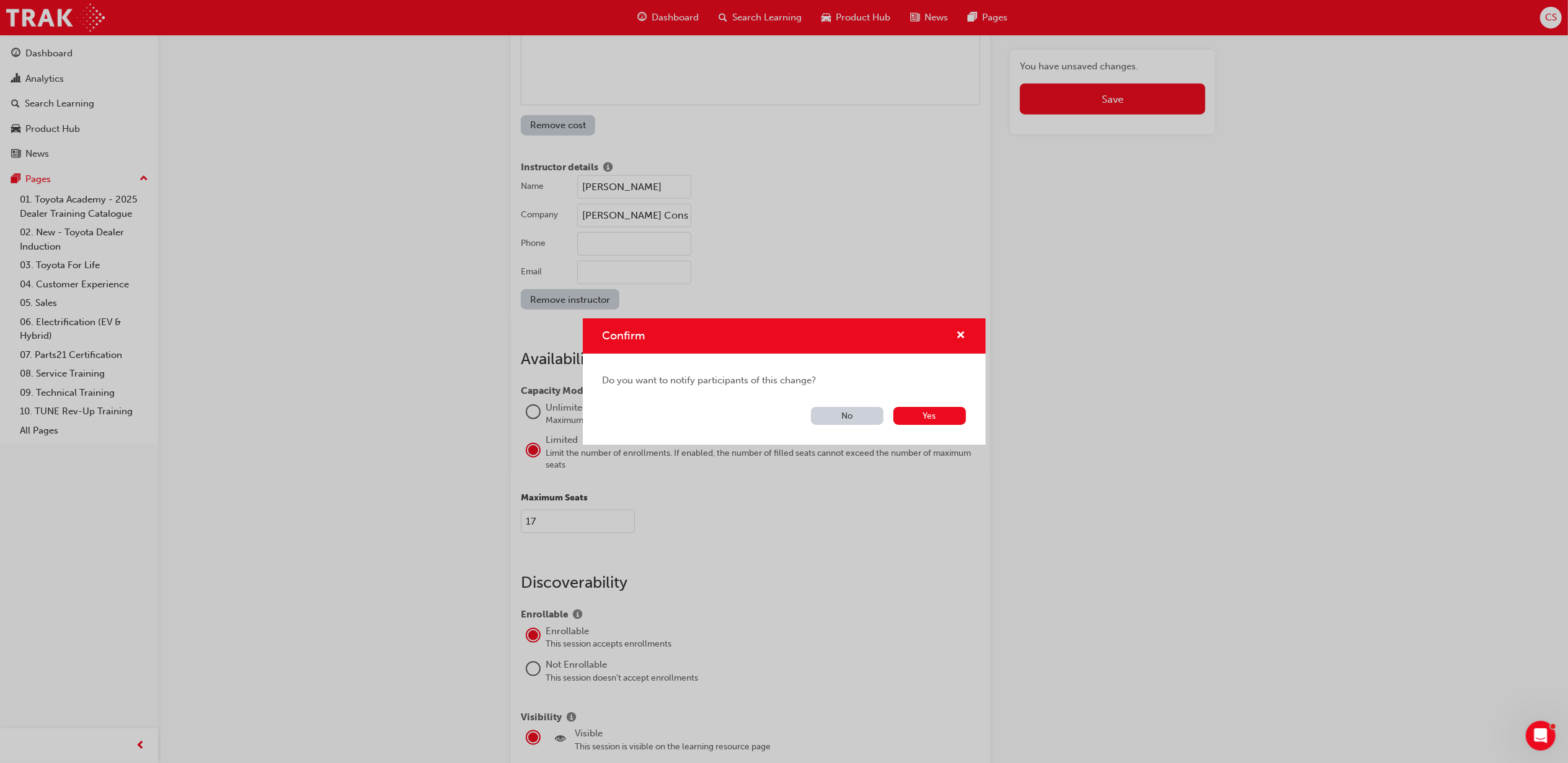
click at [846, 419] on button "No" at bounding box center [847, 416] width 72 height 18
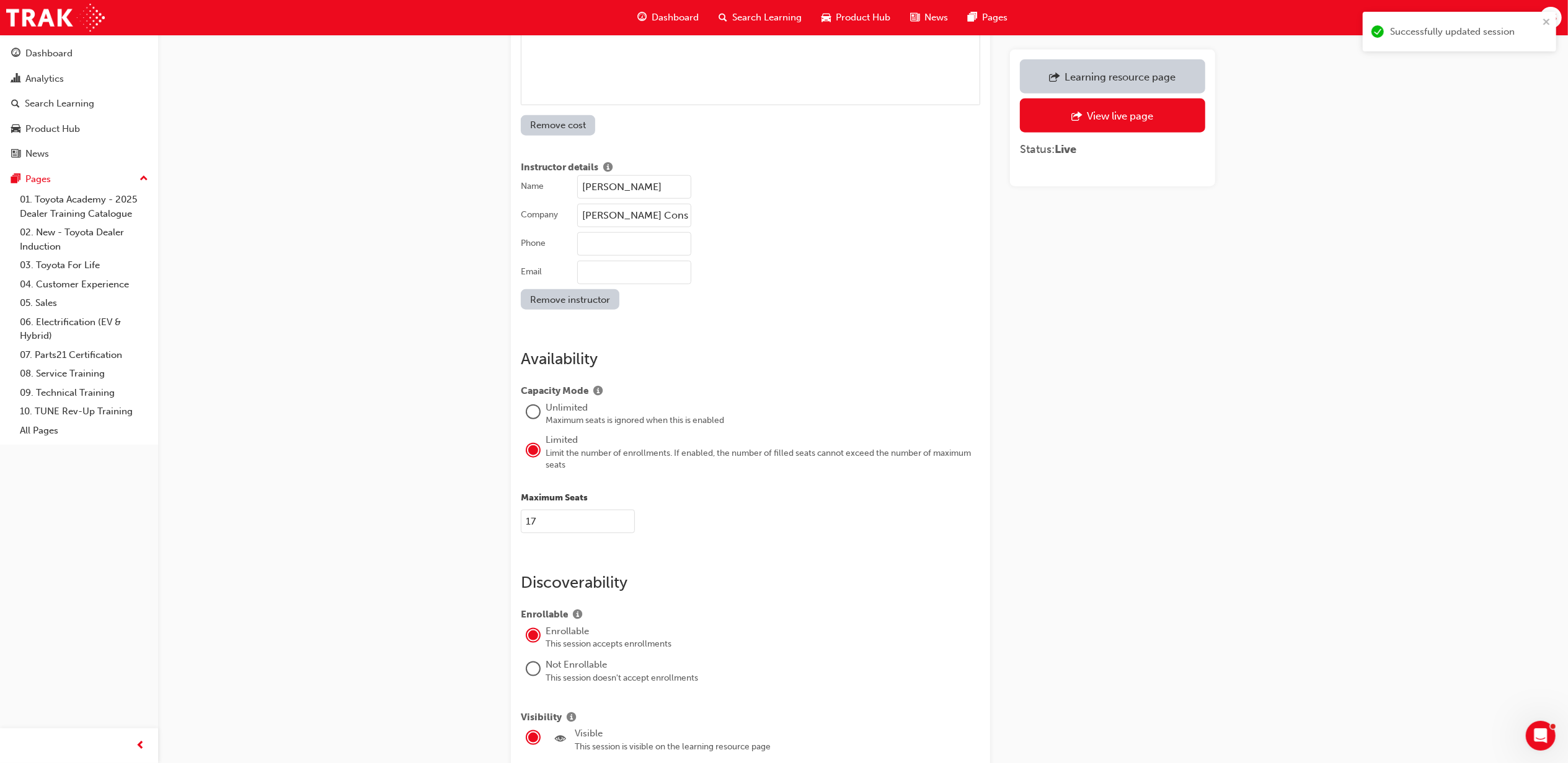
click at [774, 19] on span "Search Learning" at bounding box center [766, 18] width 69 height 15
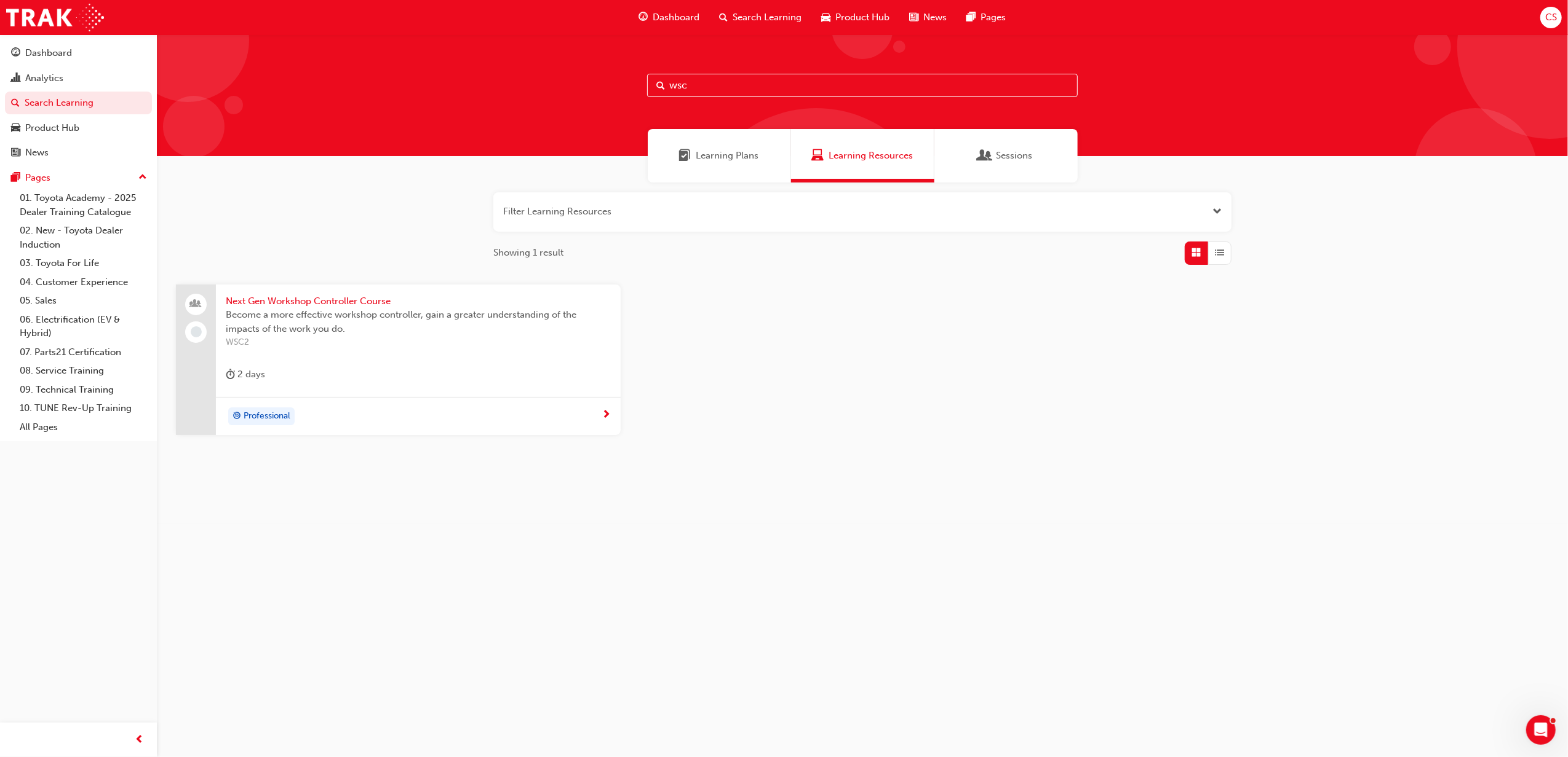
drag, startPoint x: 719, startPoint y: 88, endPoint x: 557, endPoint y: 70, distance: 163.0
click at [559, 70] on div "wsc" at bounding box center [862, 96] width 1411 height 122
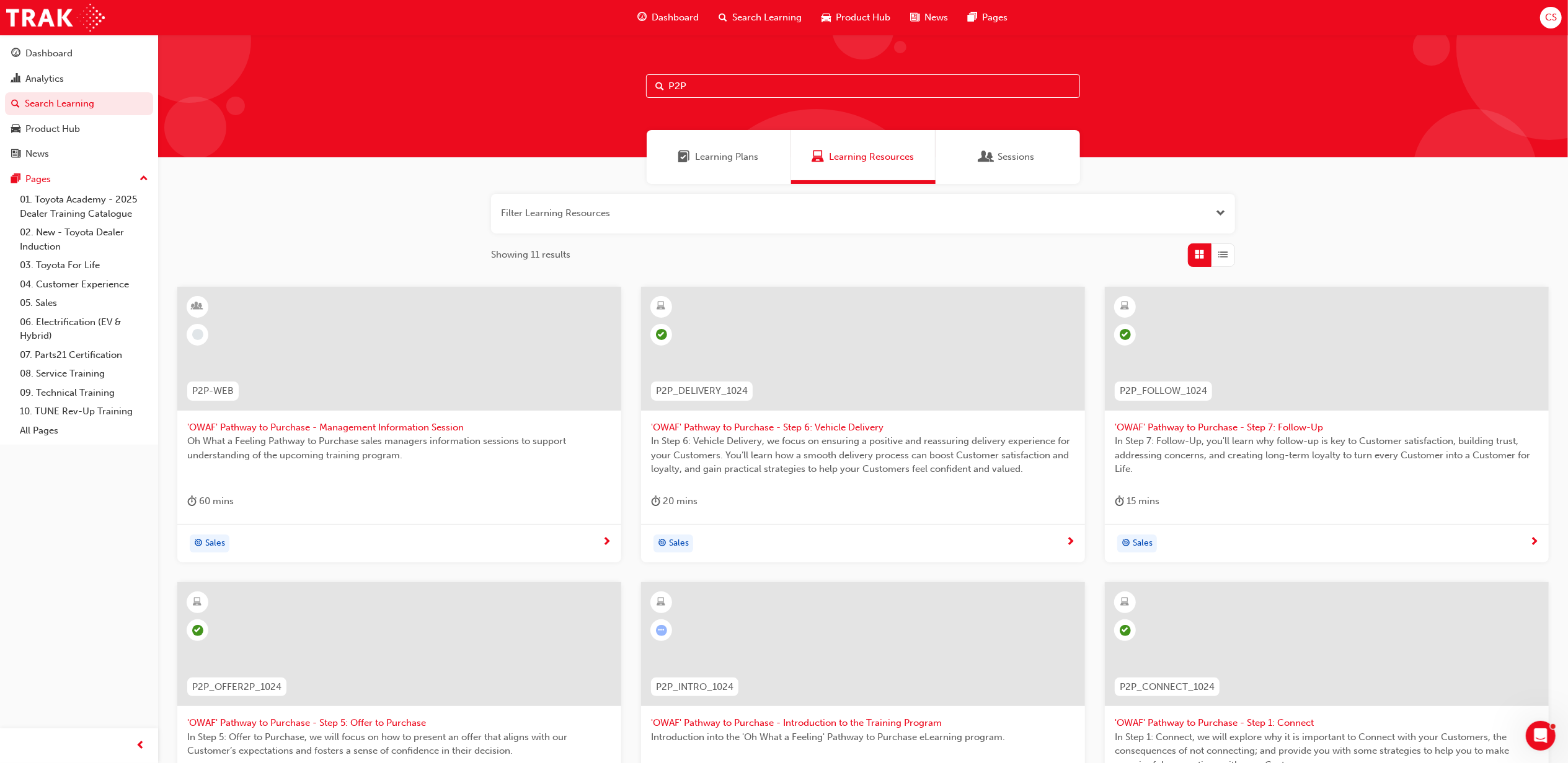
click at [702, 91] on input "P2P" at bounding box center [863, 86] width 434 height 23
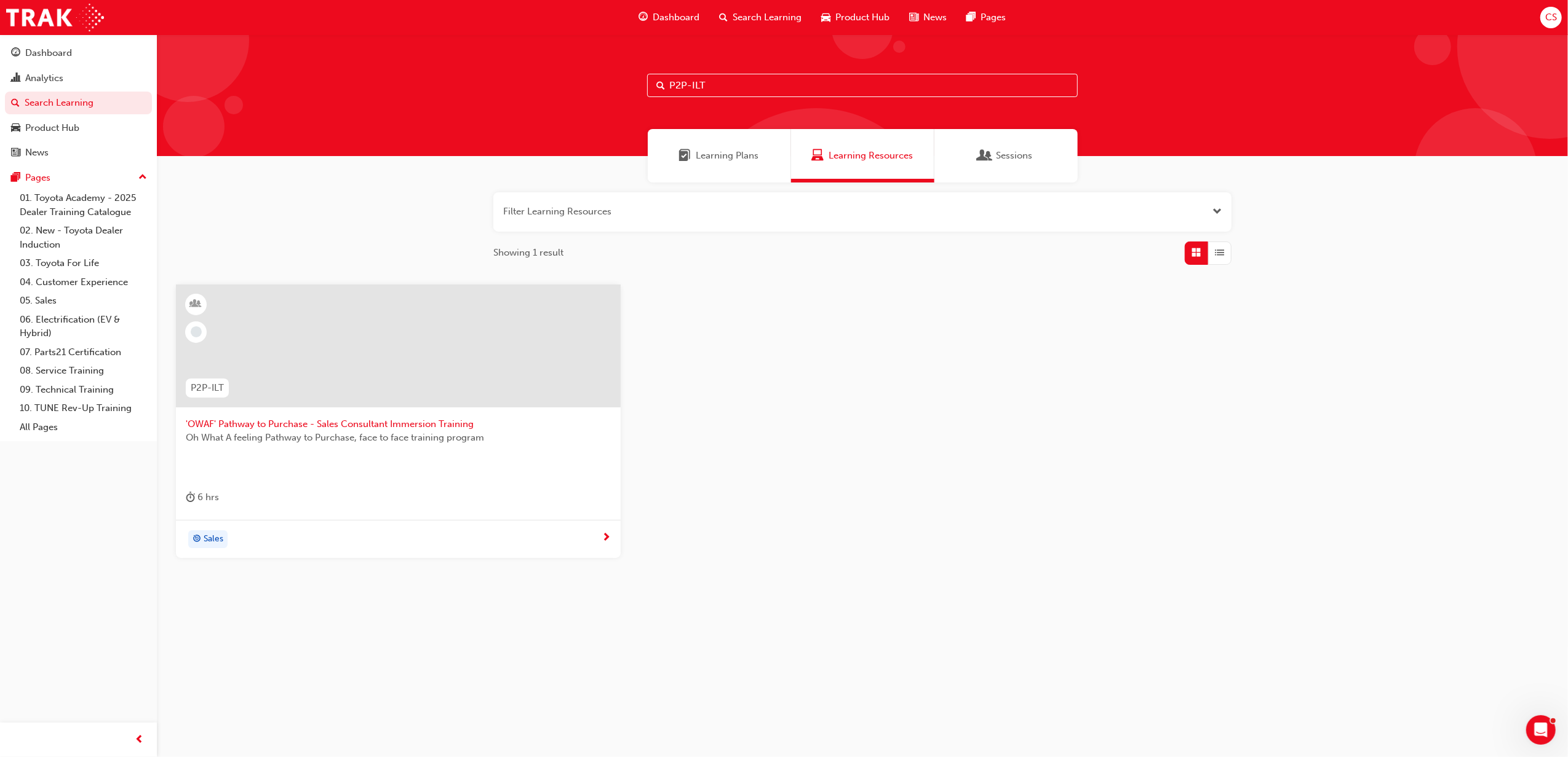
type input "P2P-ILT"
click at [447, 409] on div at bounding box center [398, 355] width 425 height 123
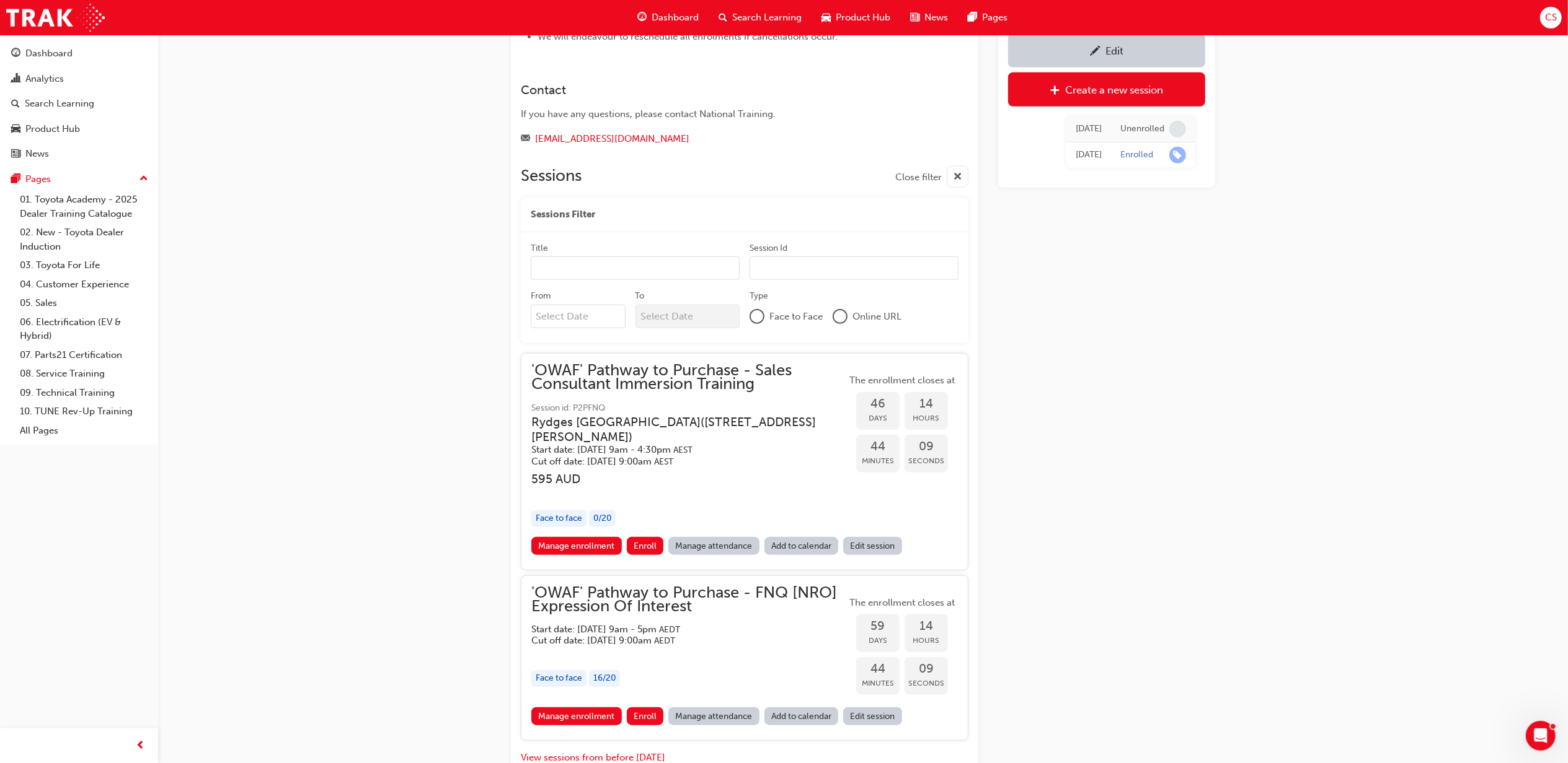
scroll to position [1002, 0]
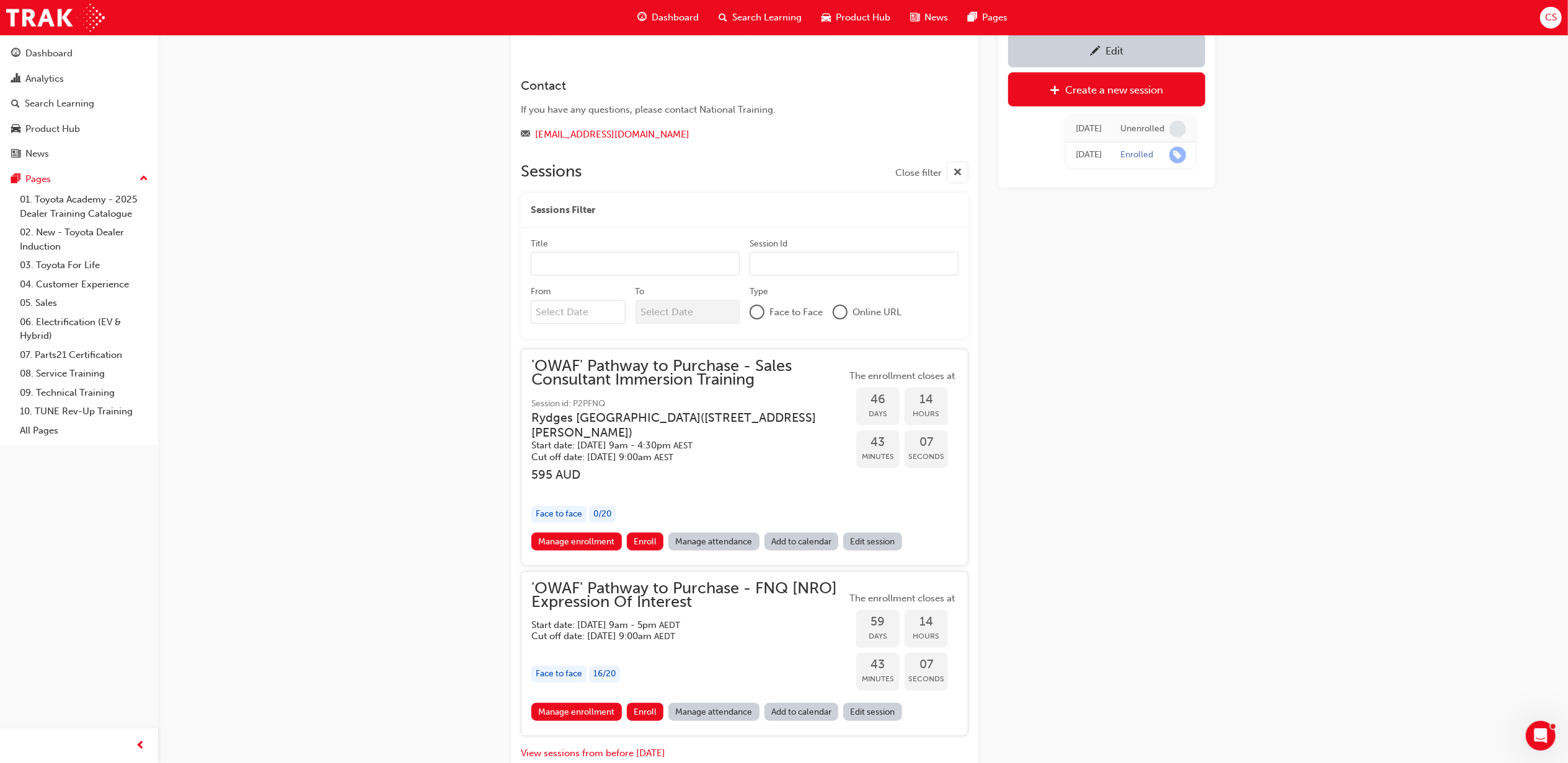
click at [581, 703] on link "Manage enrollment" at bounding box center [576, 712] width 91 height 18
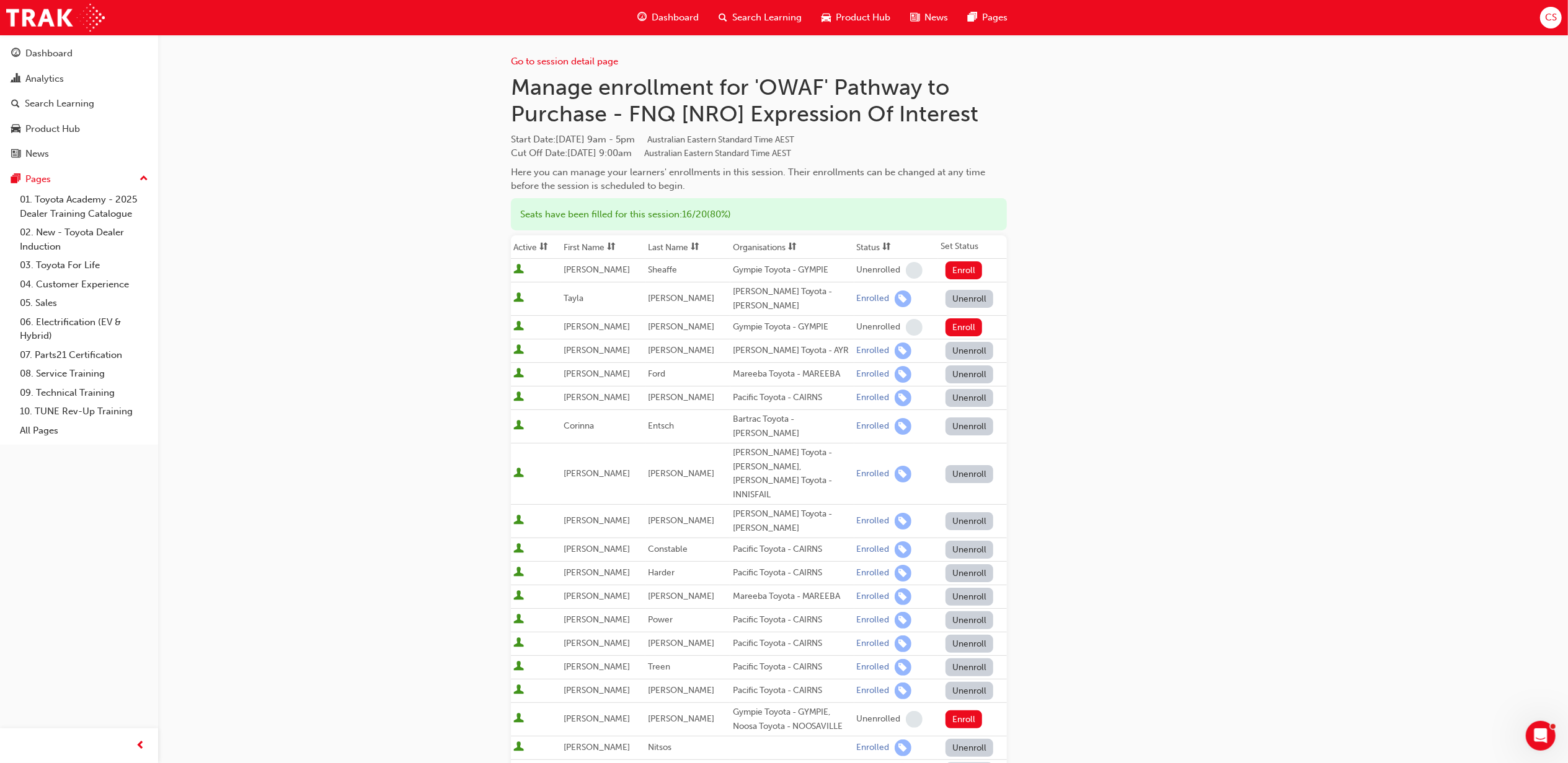
scroll to position [302, 0]
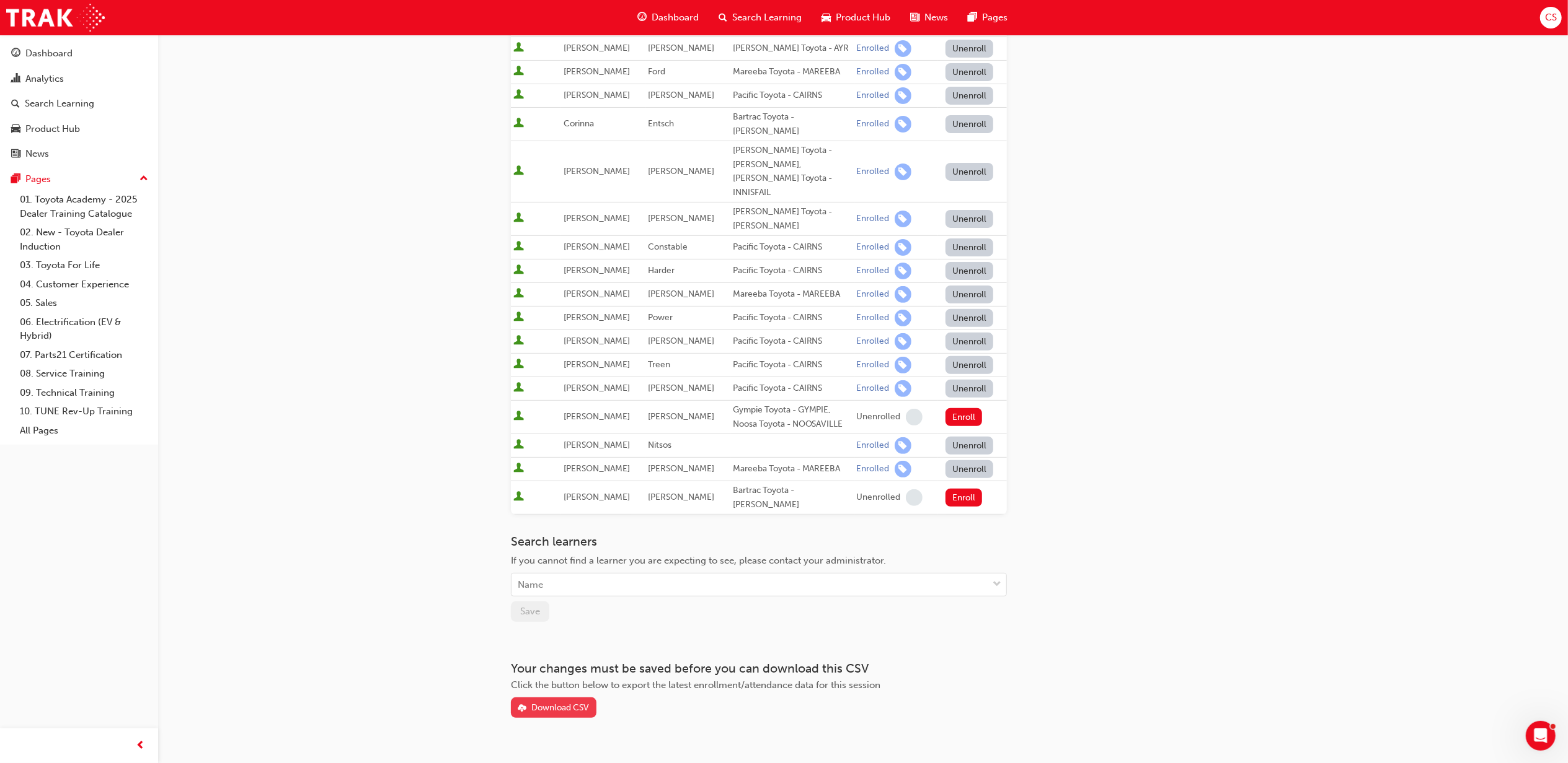
click at [551, 703] on div "Download CSV" at bounding box center [559, 707] width 58 height 11
click at [1190, 472] on div "Go to session detail page Manage enrollment for 'OWAF' Pathway to Purchase - FN…" at bounding box center [863, 225] width 705 height 986
click at [1143, 534] on div "Go to session detail page Manage enrollment for 'OWAF' Pathway to Purchase - FN…" at bounding box center [863, 225] width 705 height 986
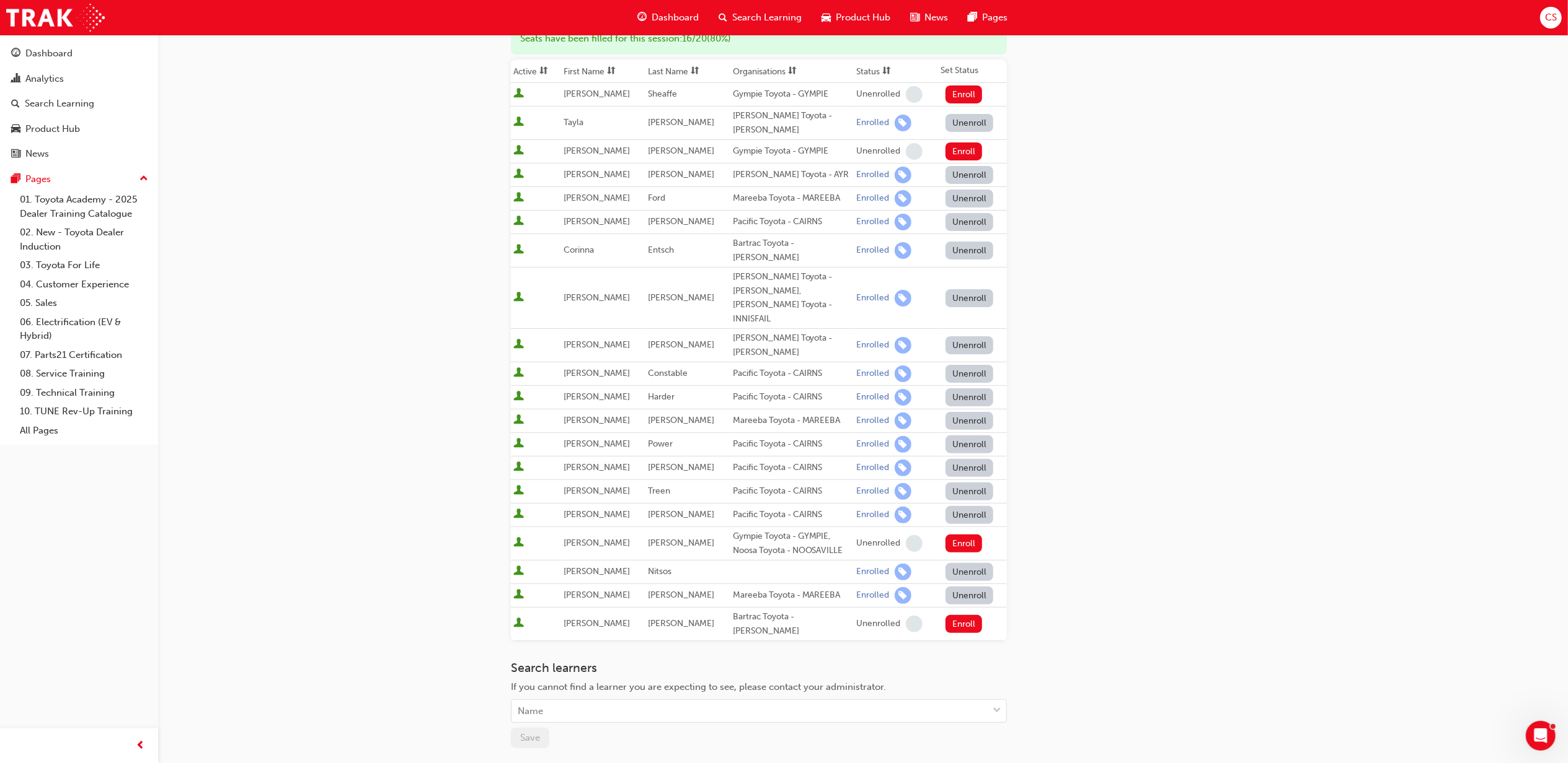
scroll to position [0, 0]
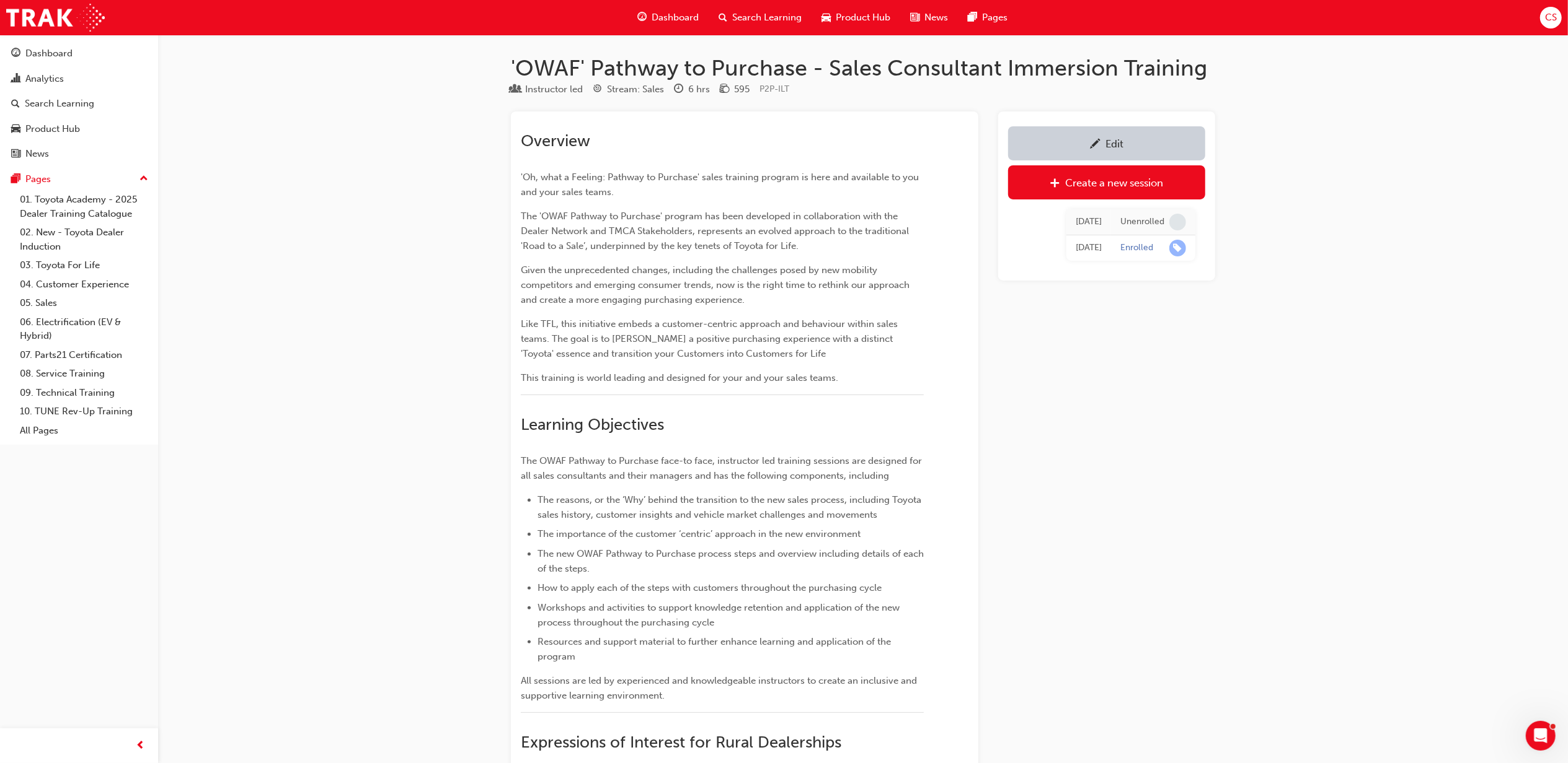
scroll to position [1002, 0]
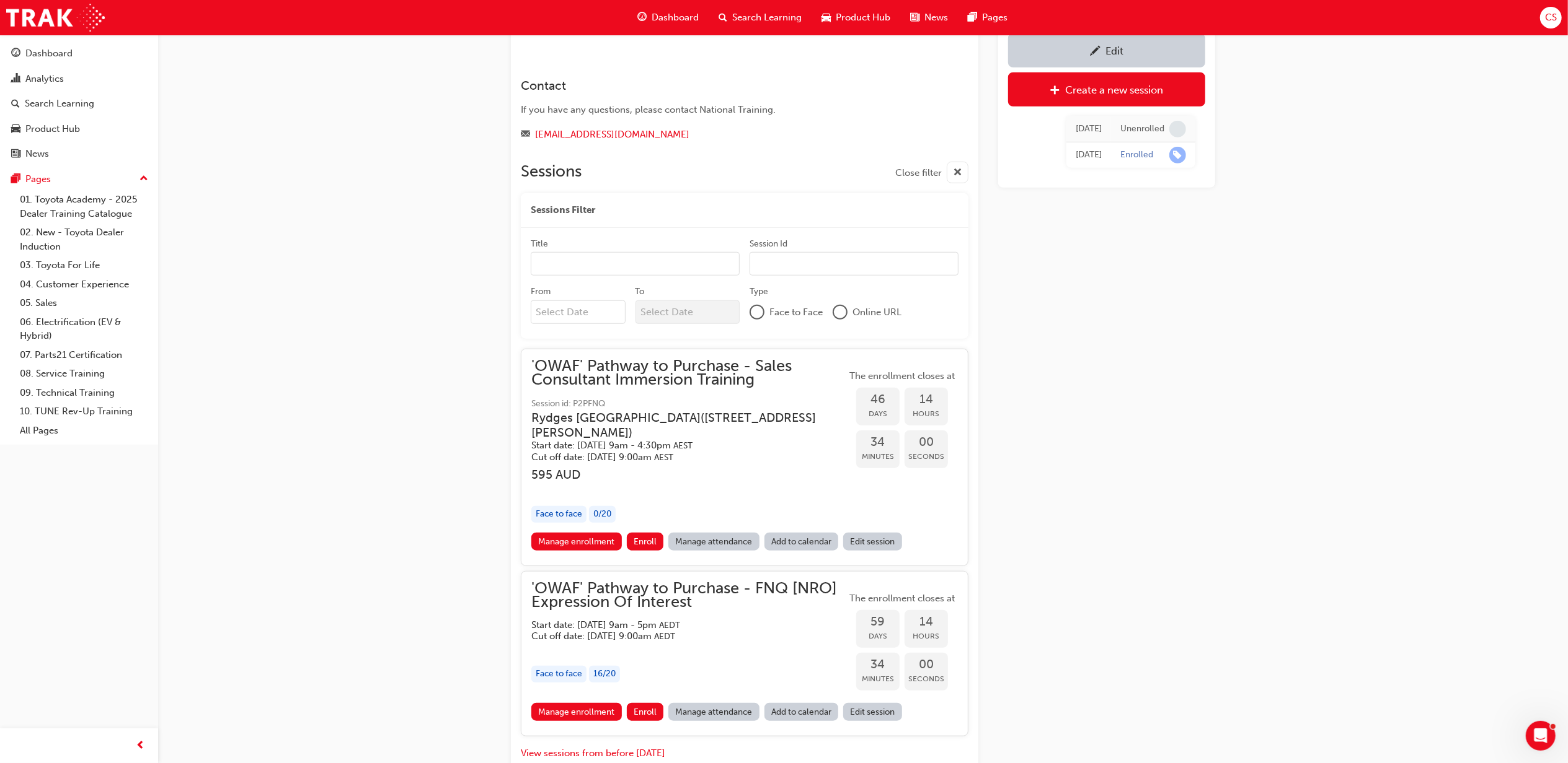
click at [879, 533] on link "Edit session" at bounding box center [873, 542] width 59 height 18
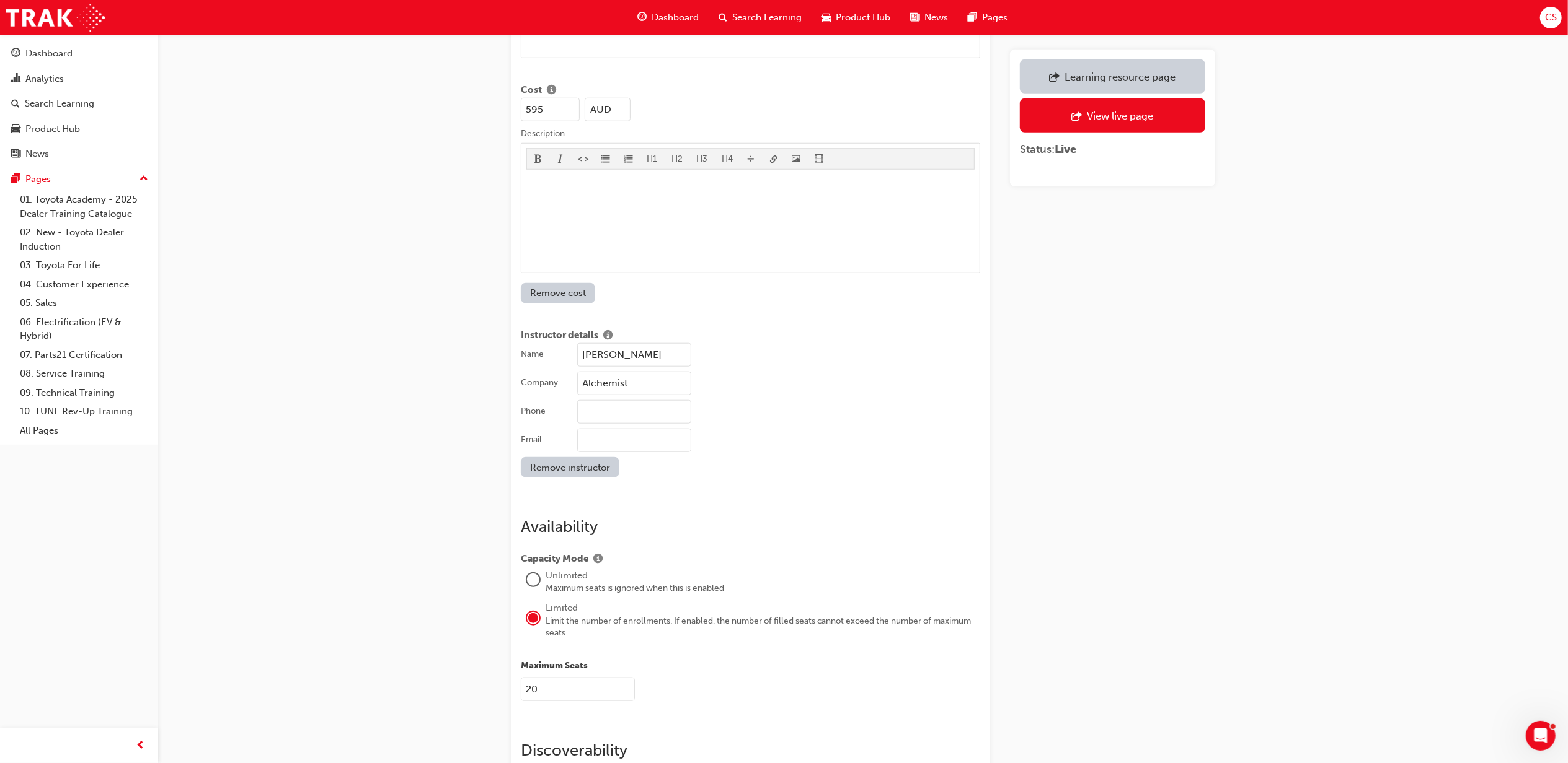
scroll to position [1074, 0]
click at [777, 16] on span "Search Learning" at bounding box center [766, 18] width 69 height 15
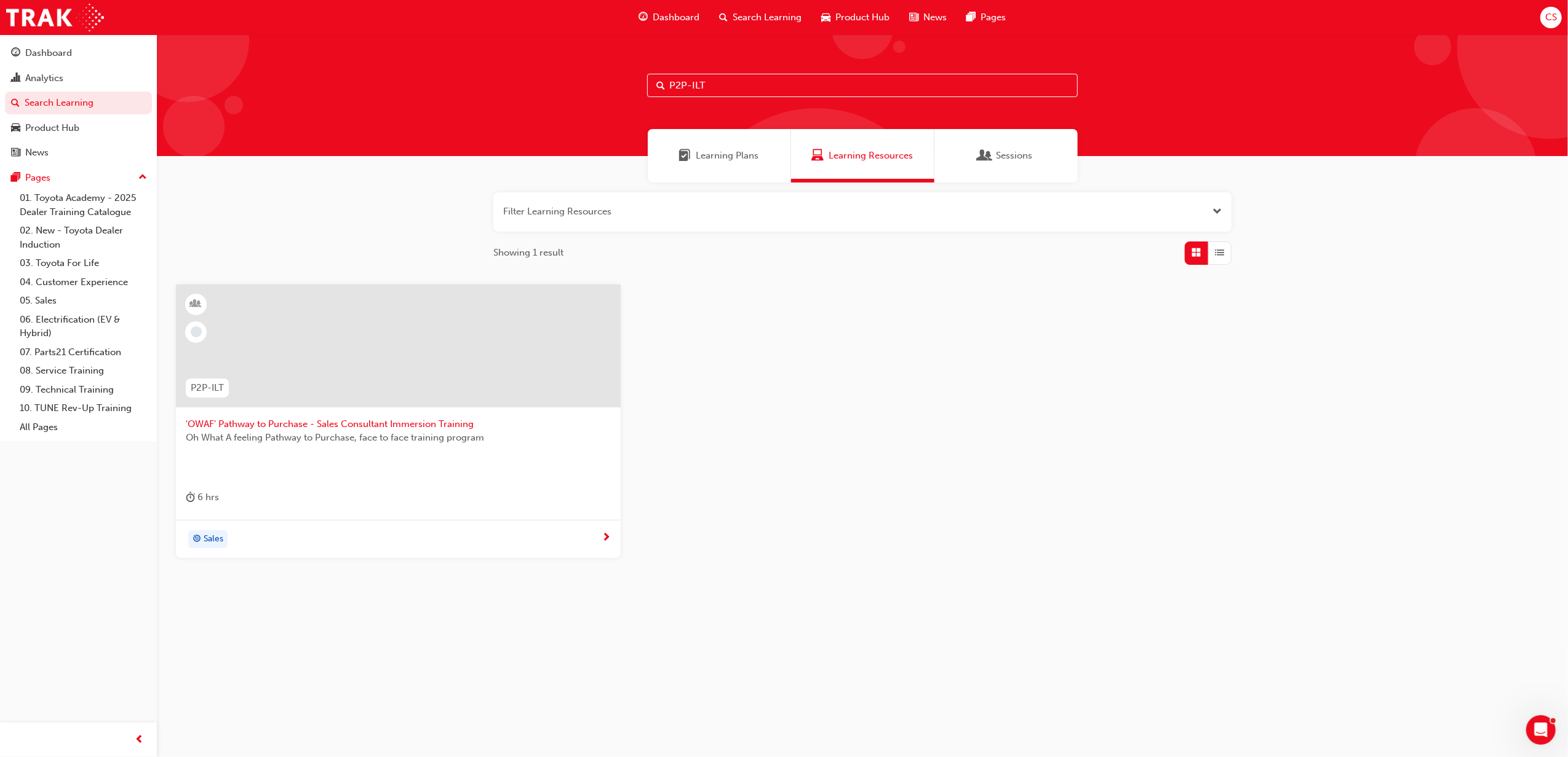
drag, startPoint x: 712, startPoint y: 88, endPoint x: 672, endPoint y: 85, distance: 40.1
click at [672, 85] on input "P2P-ILT" at bounding box center [862, 85] width 431 height 23
type input "FSS"
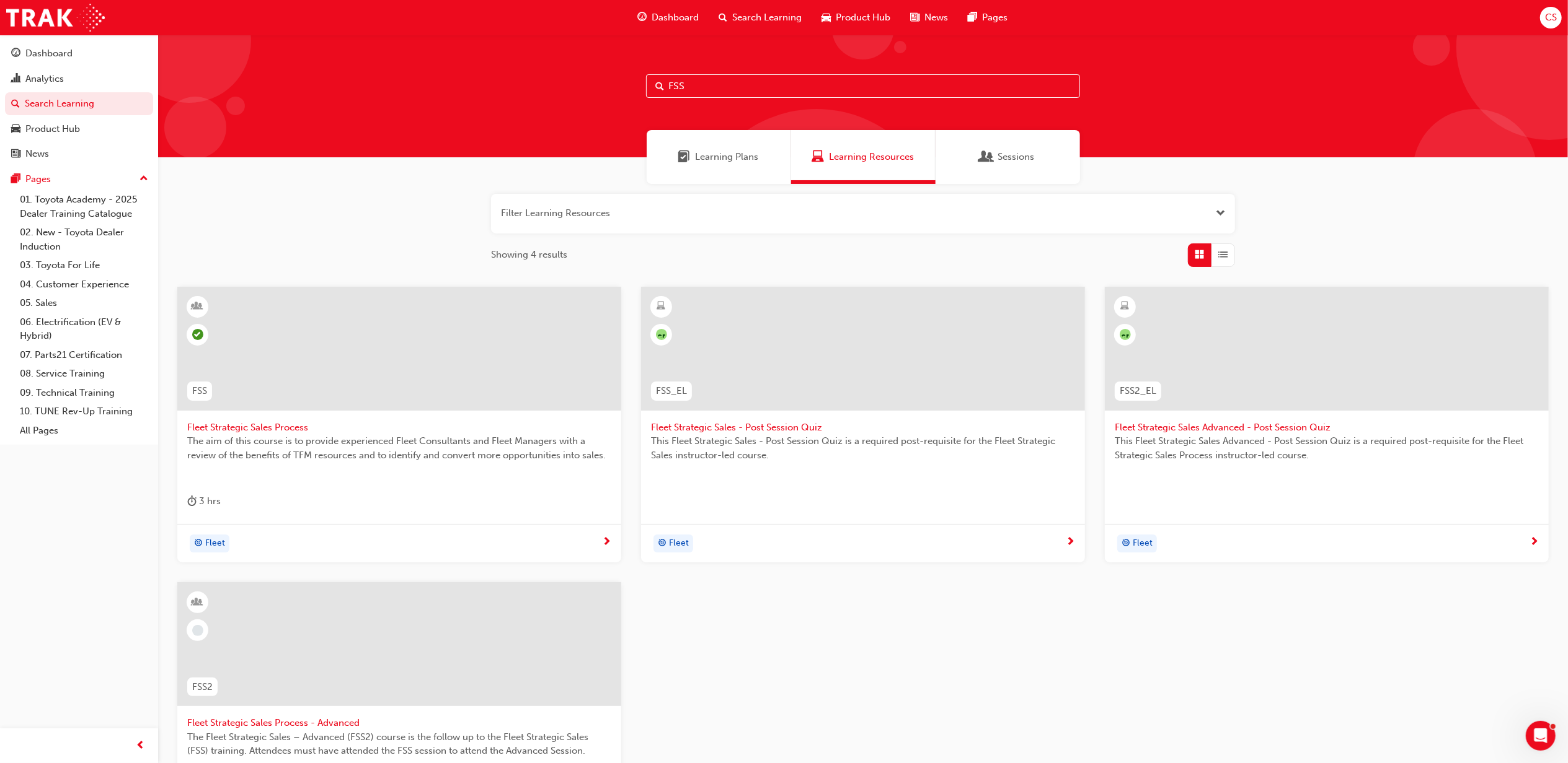
click at [305, 430] on span "Fleet Strategic Sales Process" at bounding box center [399, 427] width 424 height 15
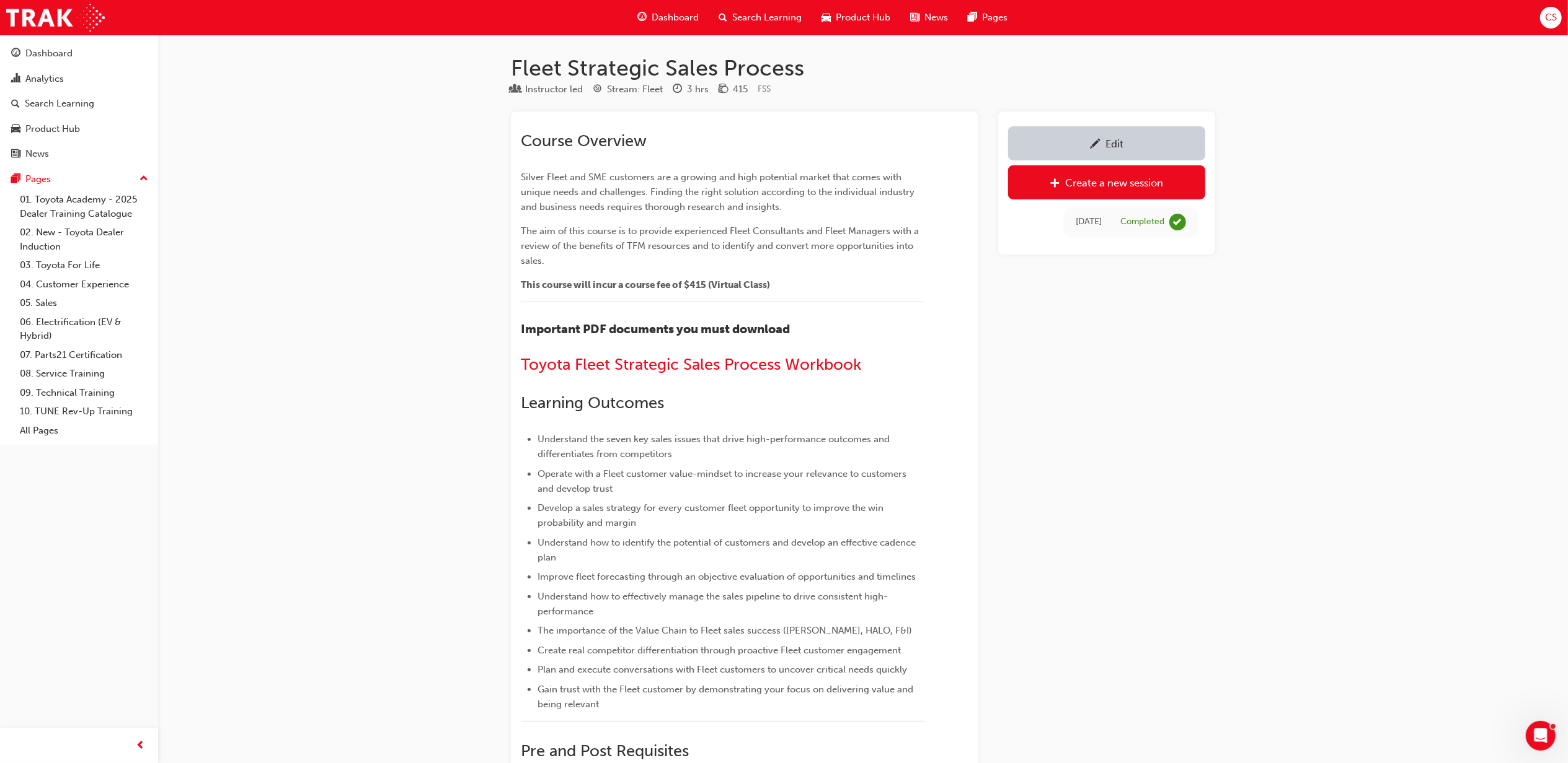
click at [774, 13] on span "Search Learning" at bounding box center [766, 18] width 69 height 15
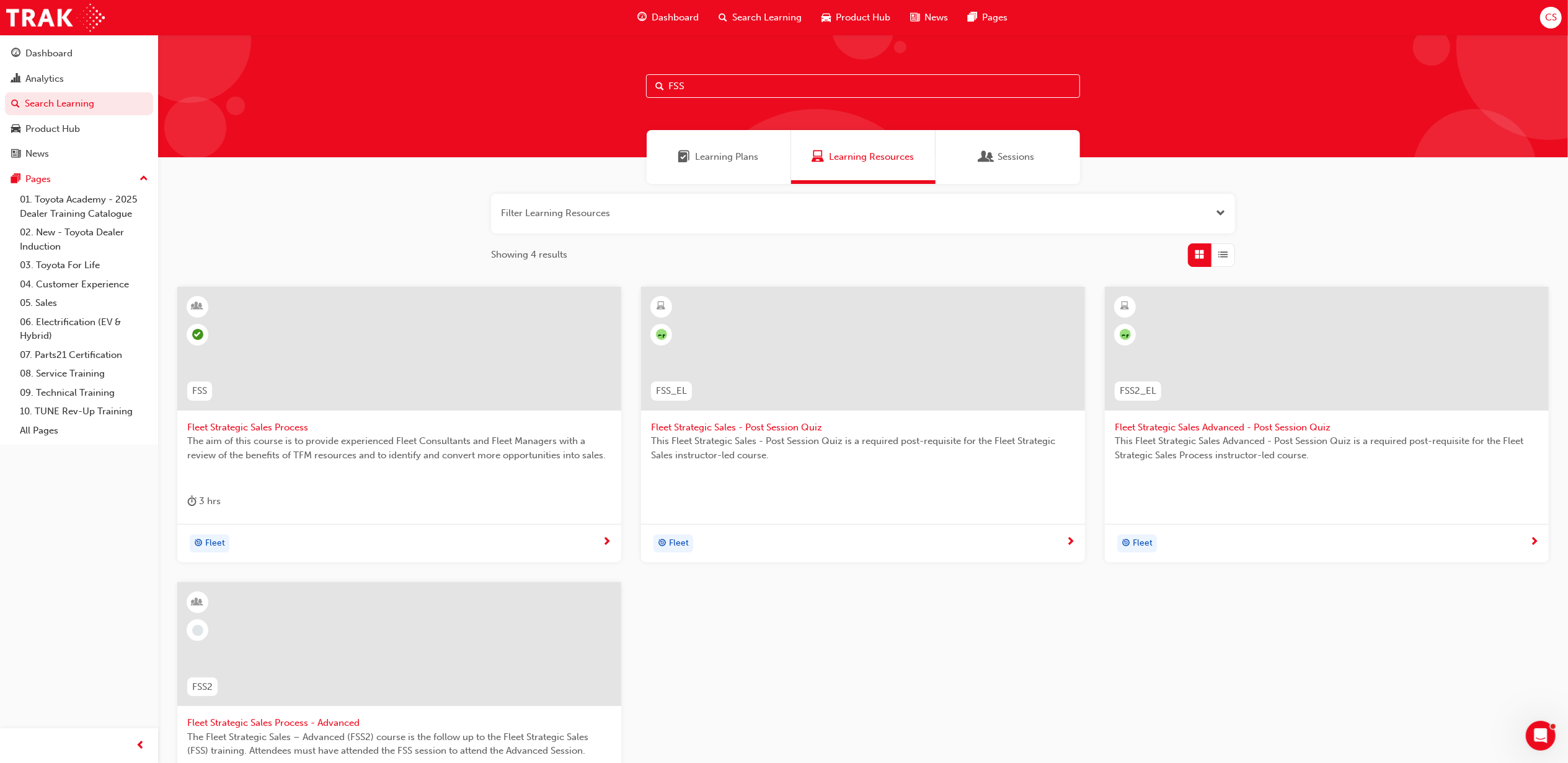
click at [1294, 431] on span "Fleet Strategic Sales Advanced - Post Session Quiz" at bounding box center [1327, 427] width 424 height 15
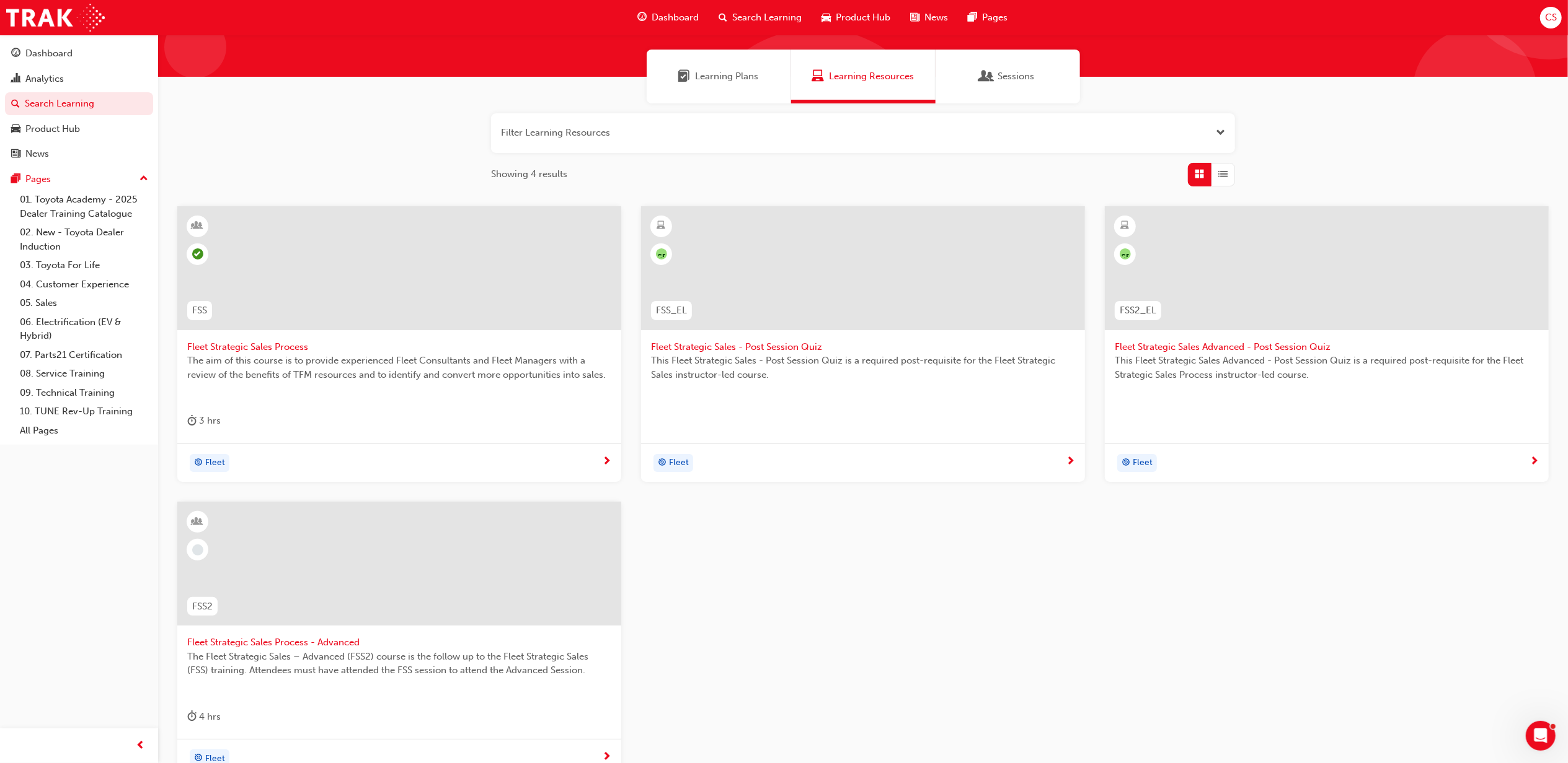
scroll to position [82, 0]
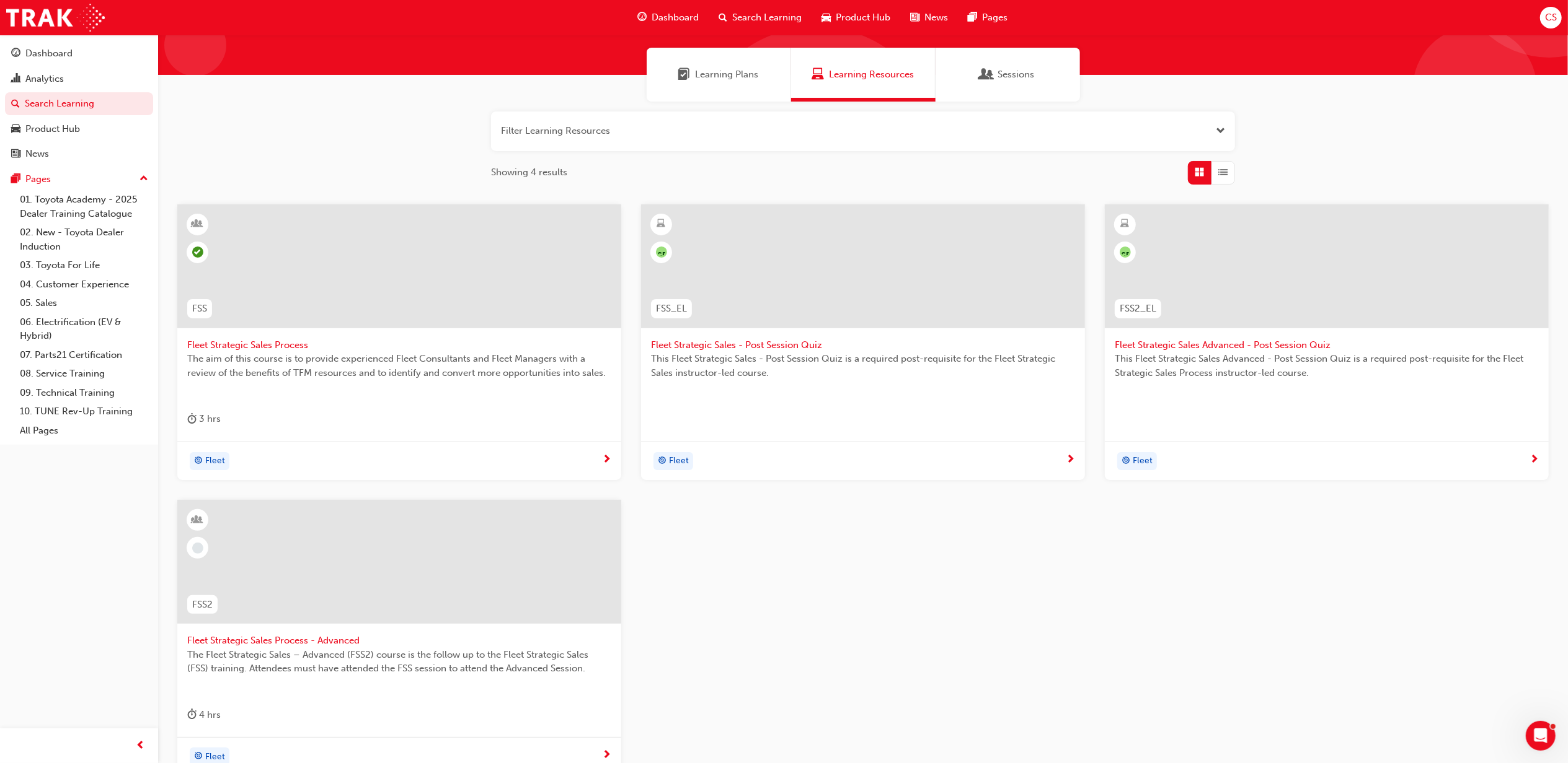
click at [335, 645] on span "Fleet Strategic Sales Process - Advanced" at bounding box center [399, 641] width 424 height 15
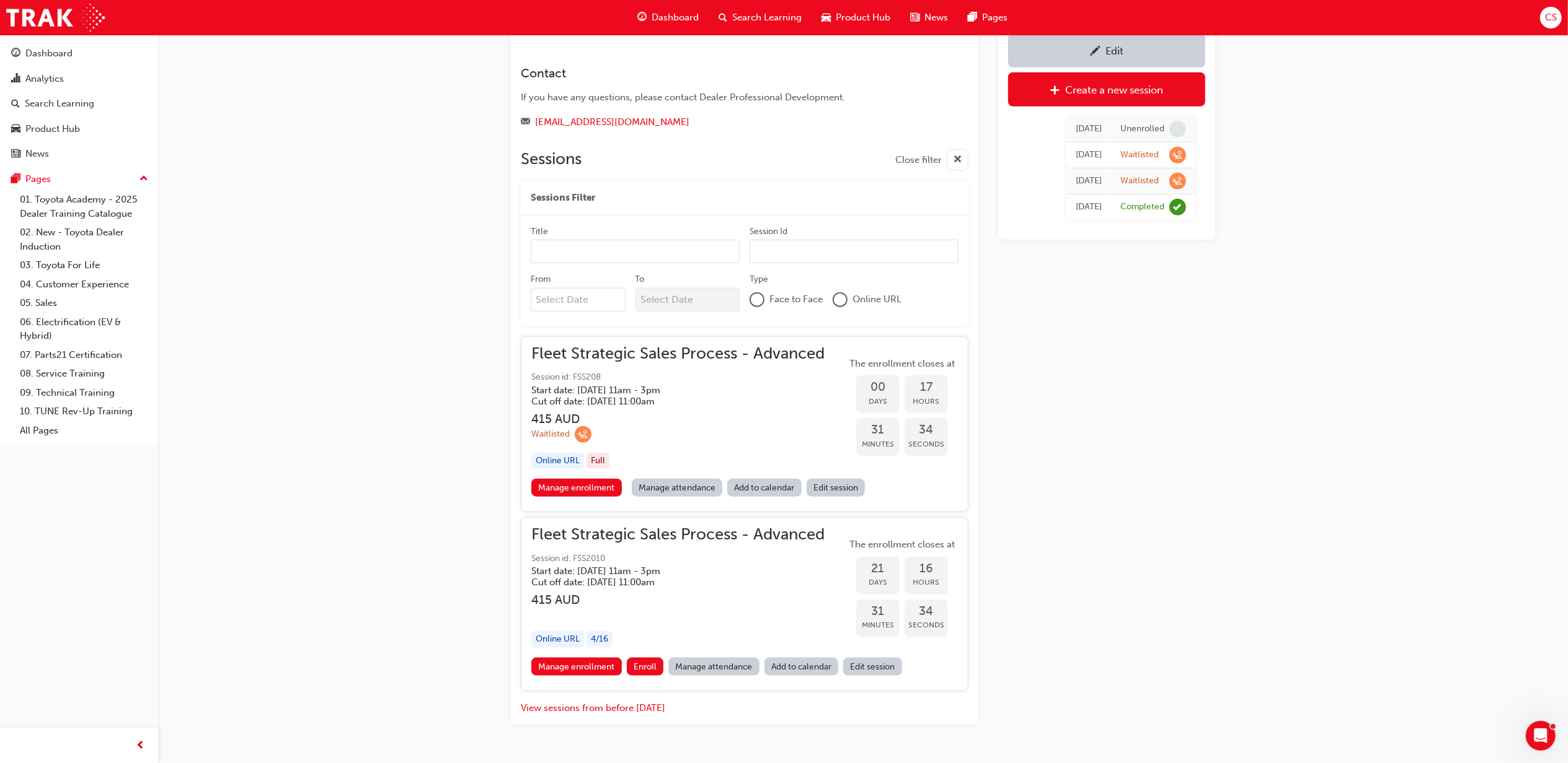
scroll to position [1171, 0]
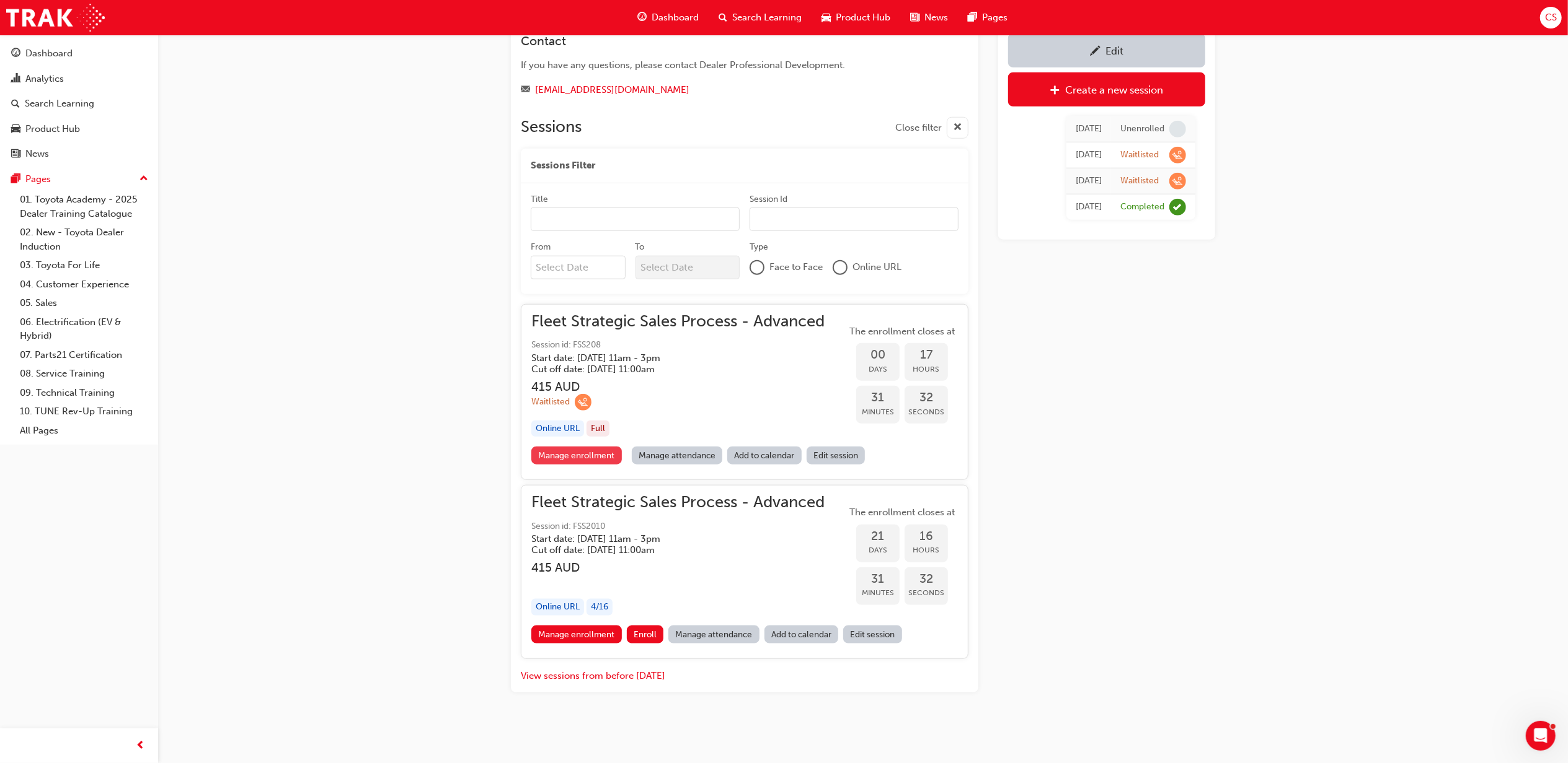
click at [588, 458] on link "Manage enrollment" at bounding box center [576, 456] width 91 height 18
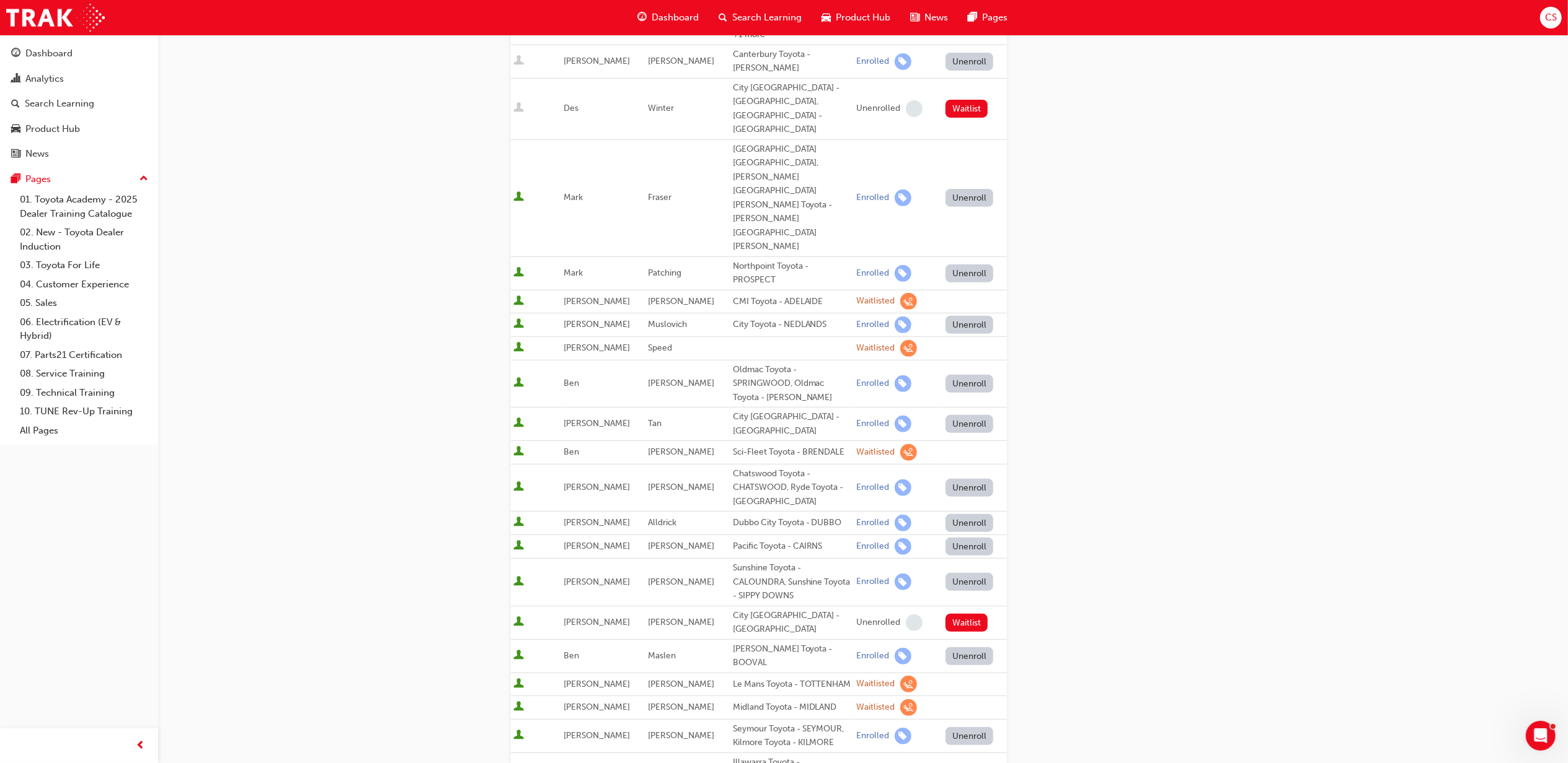
scroll to position [82, 0]
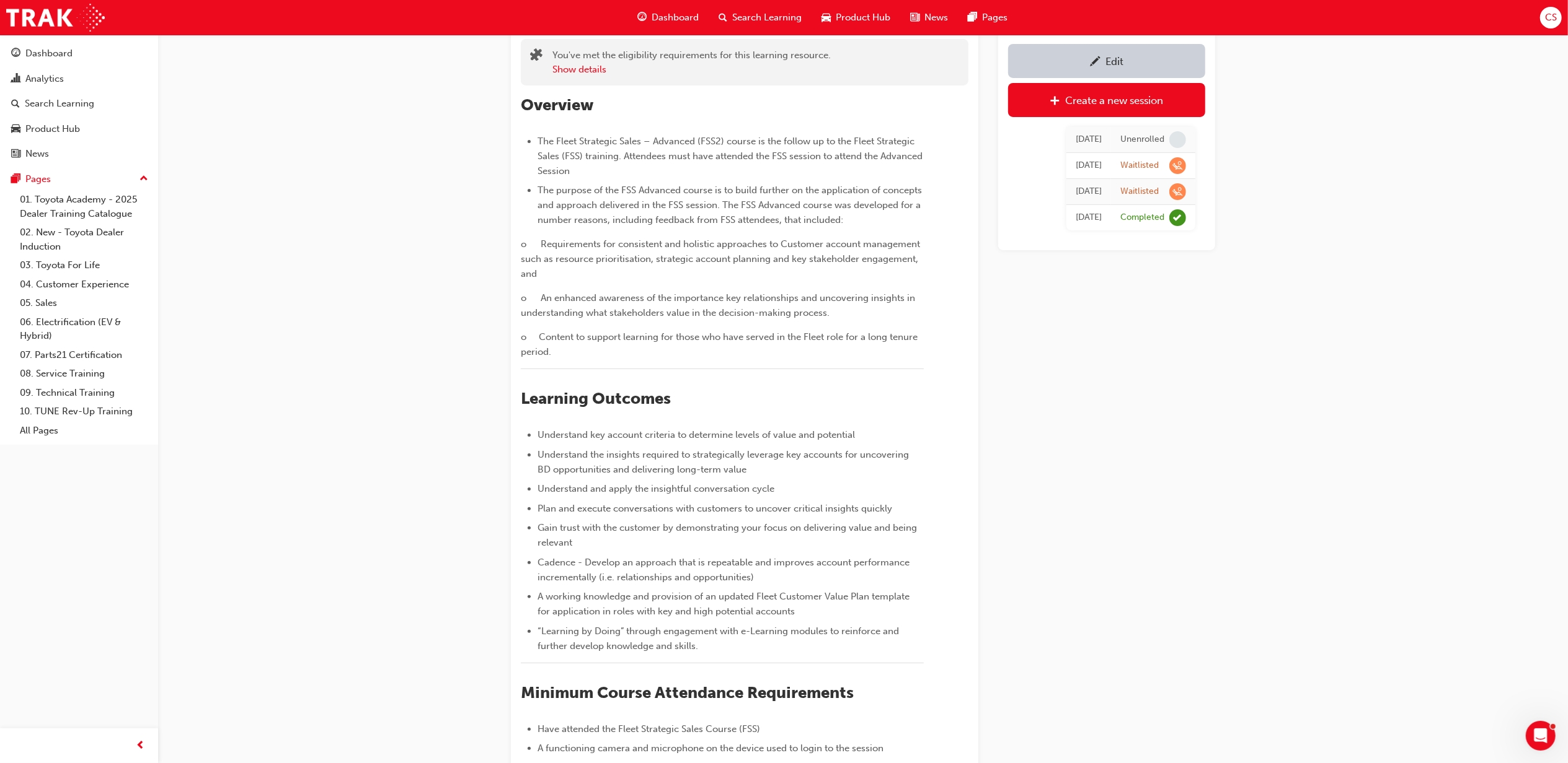
scroll to position [1171, 0]
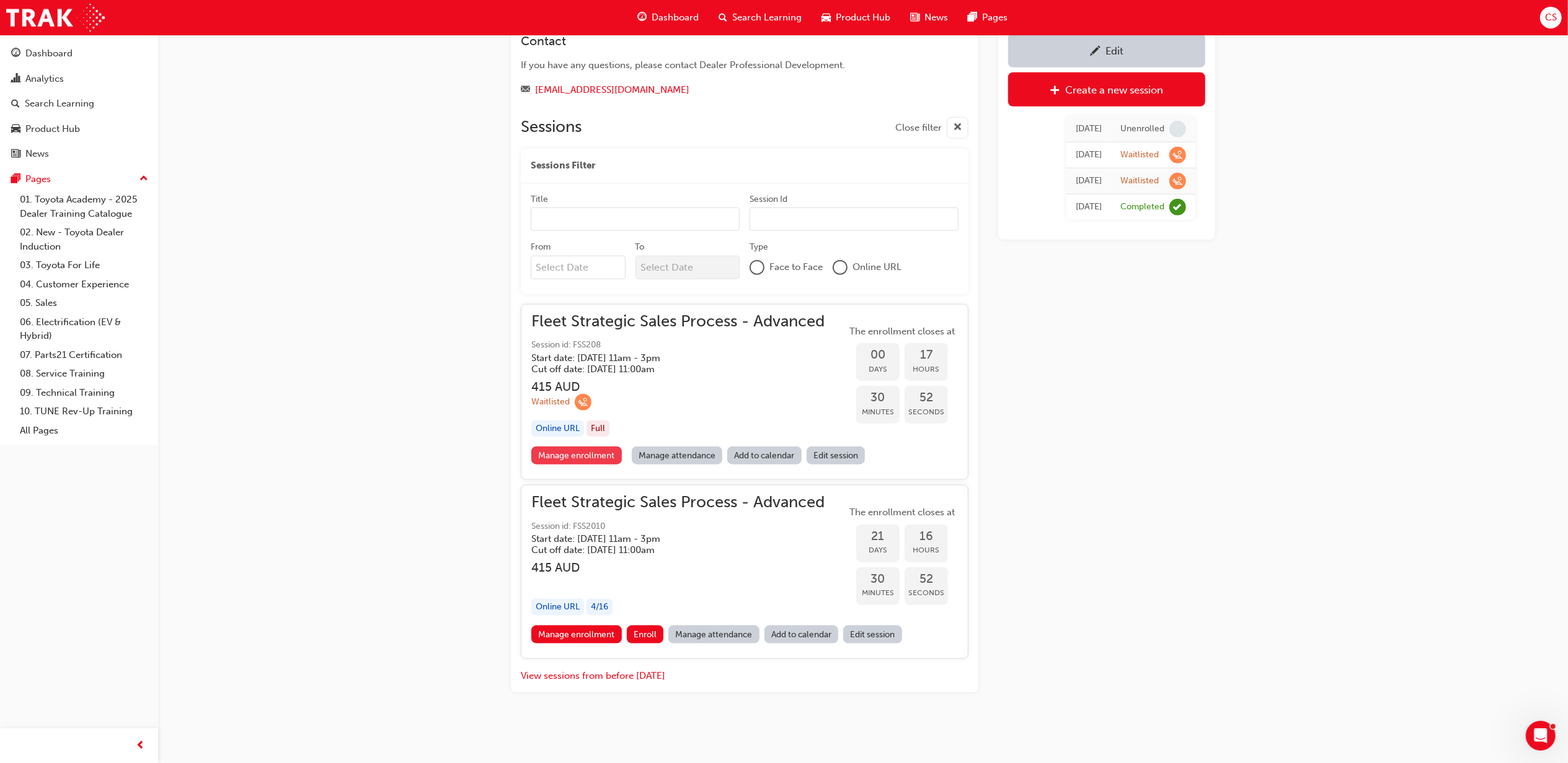
click at [609, 453] on link "Manage enrollment" at bounding box center [576, 456] width 91 height 18
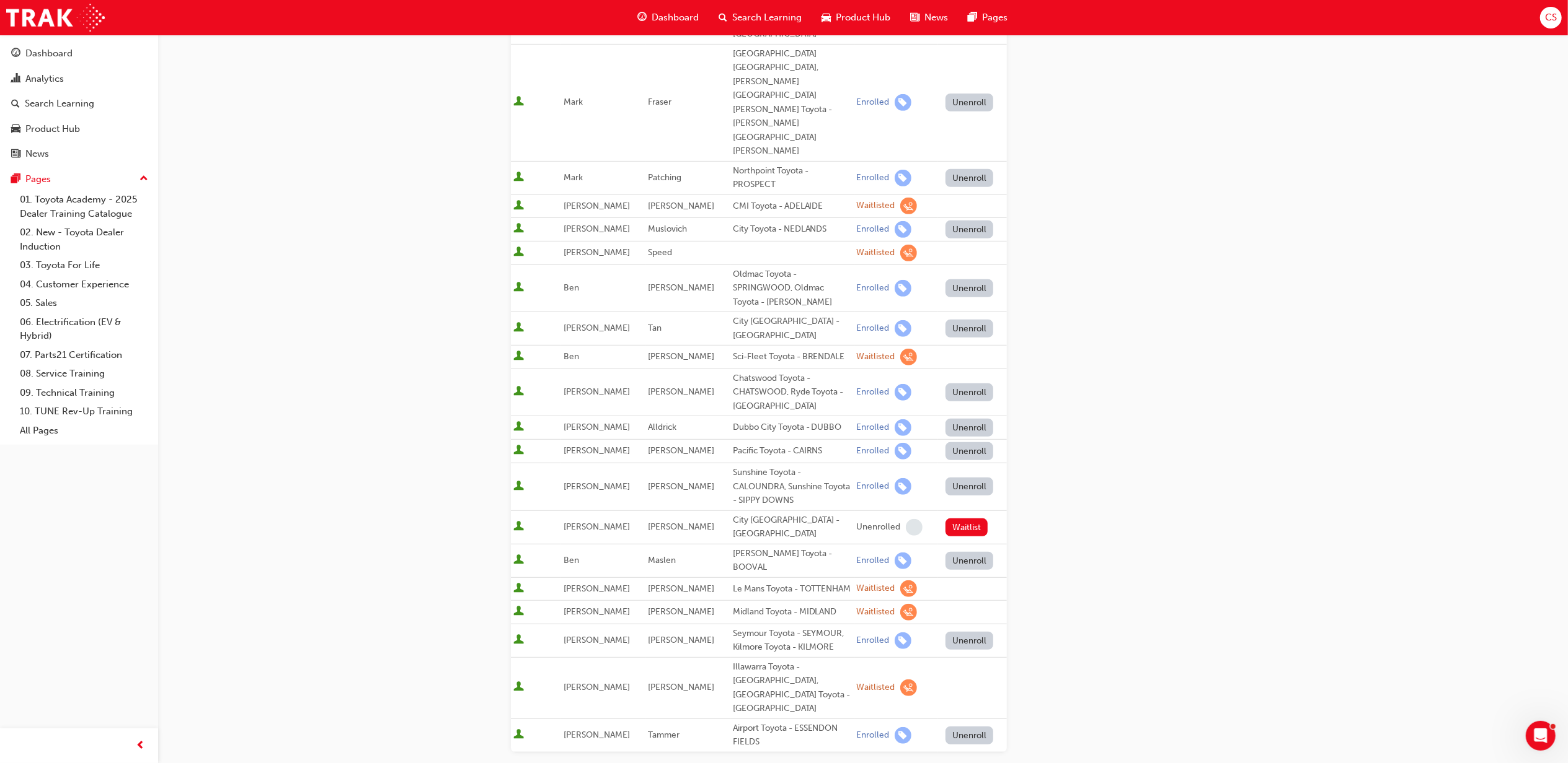
scroll to position [496, 0]
click at [1097, 603] on div "Go to session detail page Manage enrollment for Fleet Strategic Sales Process -…" at bounding box center [863, 246] width 705 height 1416
